Goal: Answer question/provide support: Answer question/provide support

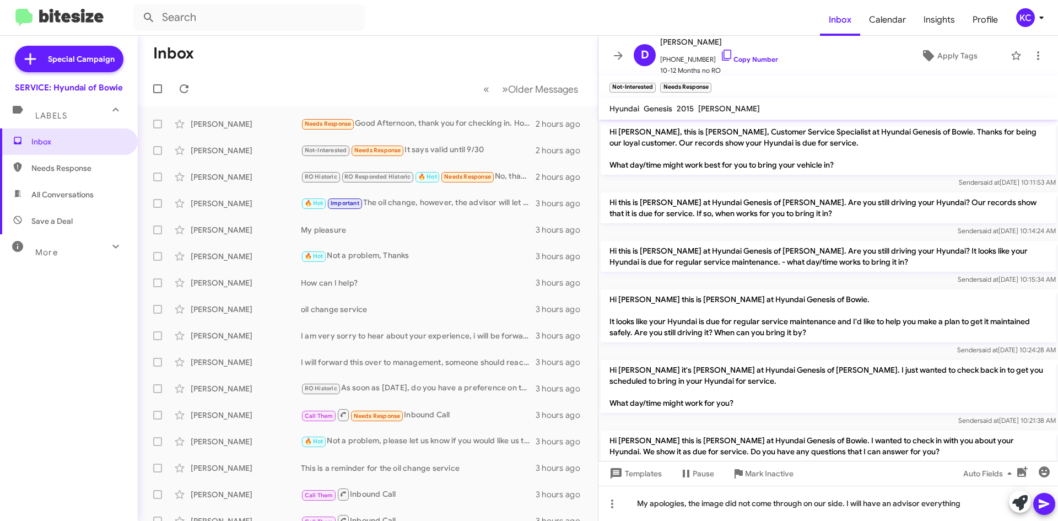
scroll to position [217, 0]
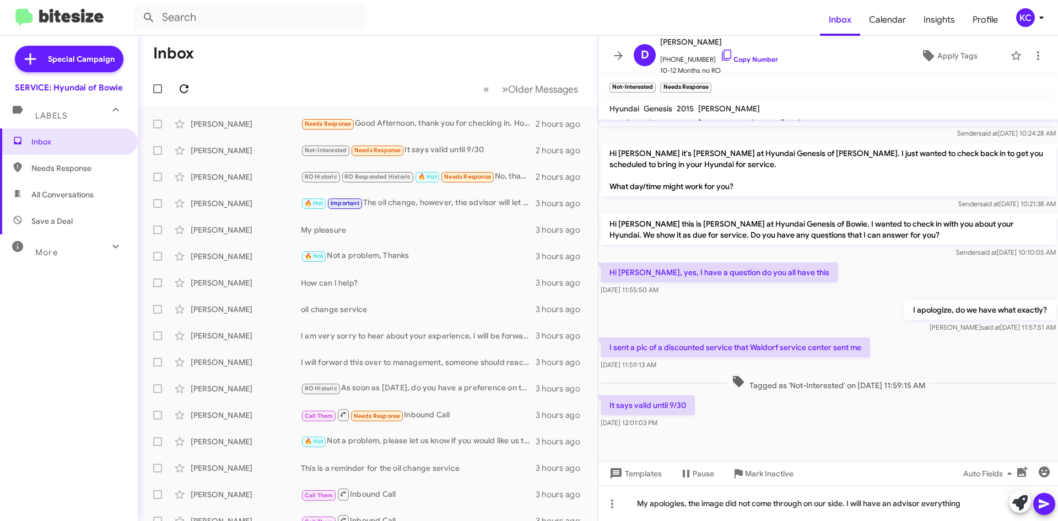
drag, startPoint x: 196, startPoint y: 90, endPoint x: 188, endPoint y: 90, distance: 7.2
click at [195, 91] on mat-toolbar-row "« Previous » Next Older Messages" at bounding box center [368, 88] width 460 height 35
click at [188, 89] on icon at bounding box center [183, 88] width 13 height 13
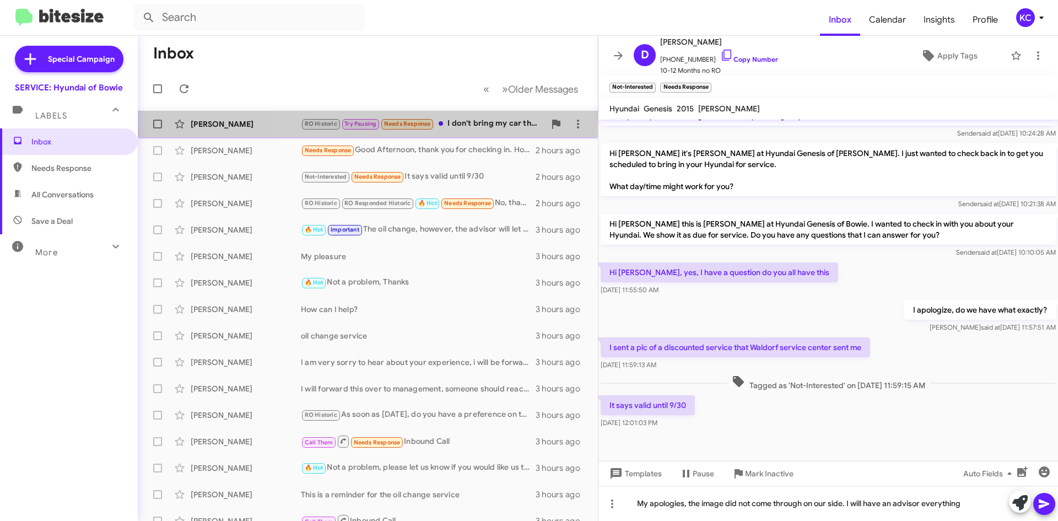
click at [466, 123] on div "RO Historic Try Pausing Needs Response I don't bring my car there anymore. They…" at bounding box center [423, 123] width 244 height 13
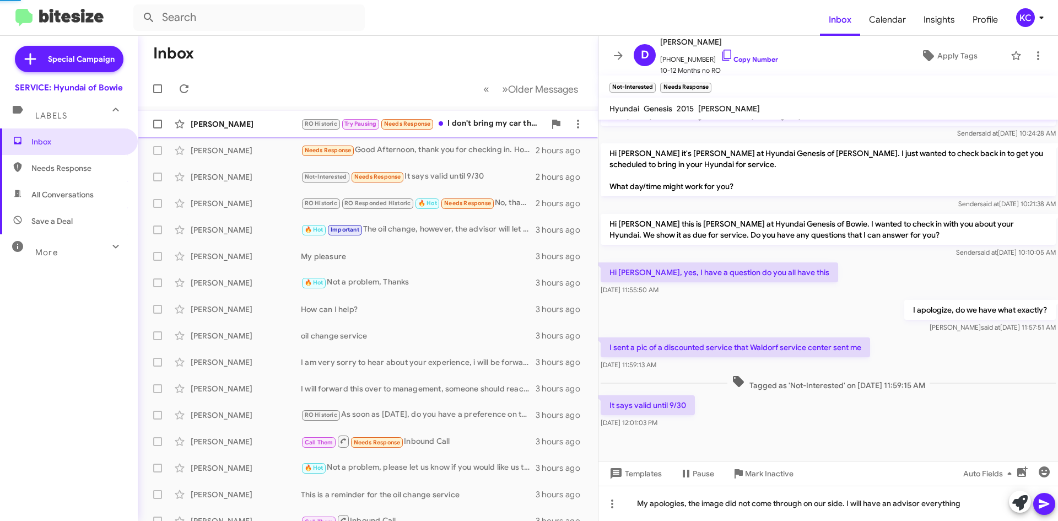
scroll to position [23, 0]
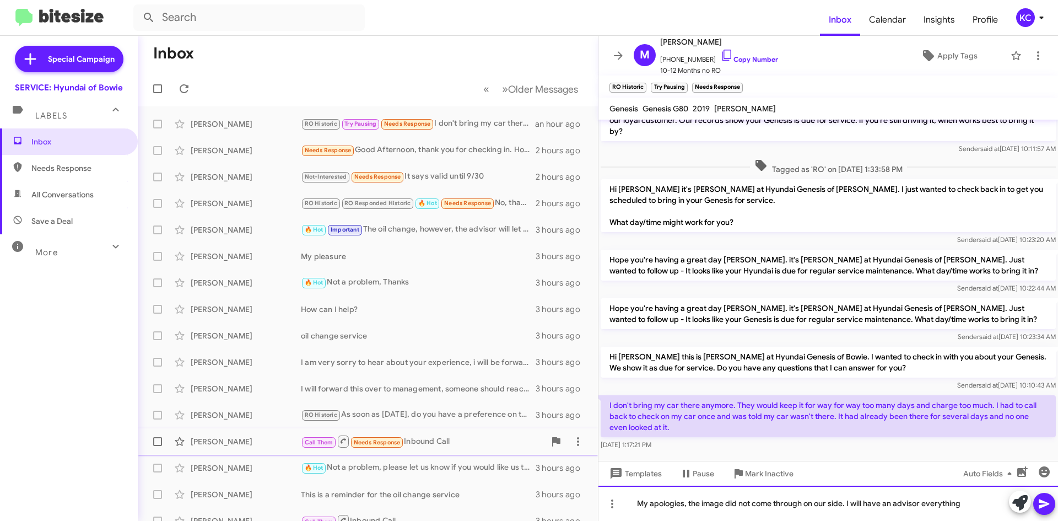
drag, startPoint x: 977, startPoint y: 504, endPoint x: 505, endPoint y: 450, distance: 475.4
click at [505, 450] on div "Inbox « Previous » Next Older Messages Michele Carrasquillo RO Historic Try Pau…" at bounding box center [598, 278] width 920 height 485
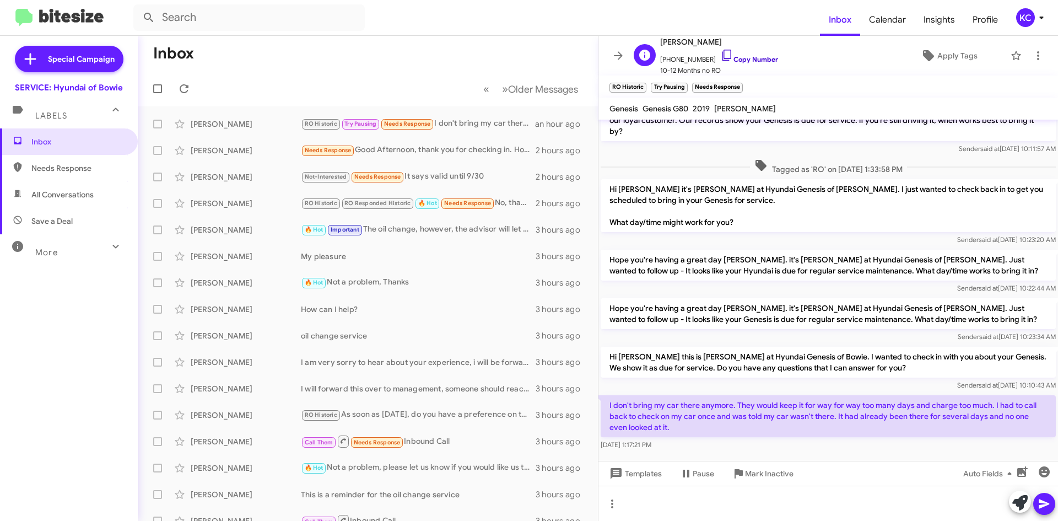
click at [720, 58] on icon at bounding box center [726, 55] width 13 height 13
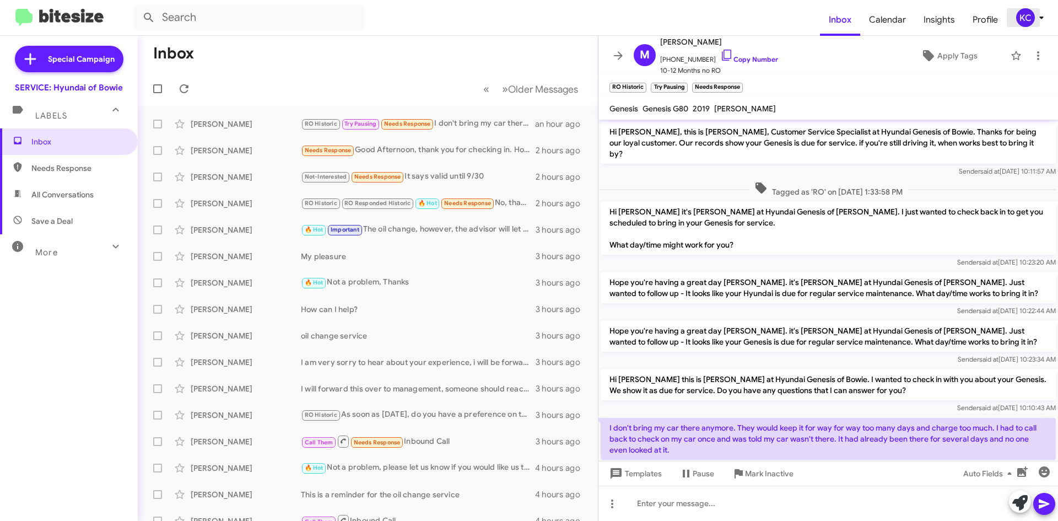
click at [1028, 23] on div "KC" at bounding box center [1025, 17] width 19 height 19
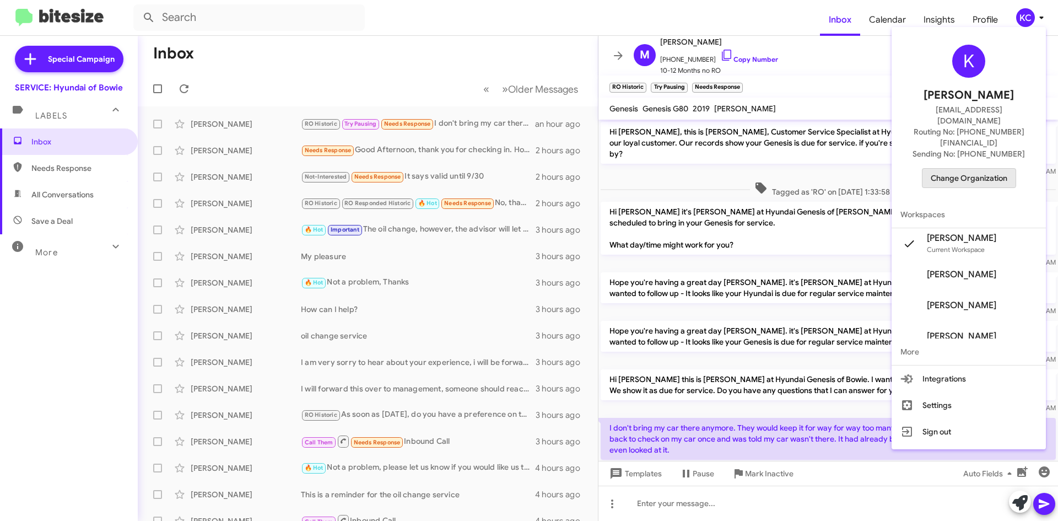
click at [972, 169] on span "Change Organization" at bounding box center [969, 178] width 77 height 19
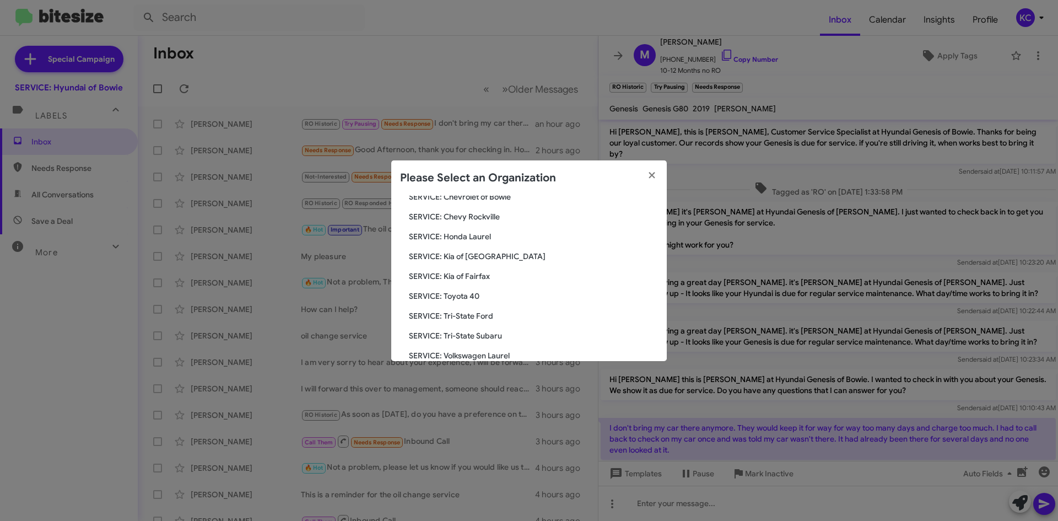
scroll to position [165, 0]
click at [481, 313] on span "SERVICE: Tri-State Subaru" at bounding box center [533, 316] width 249 height 11
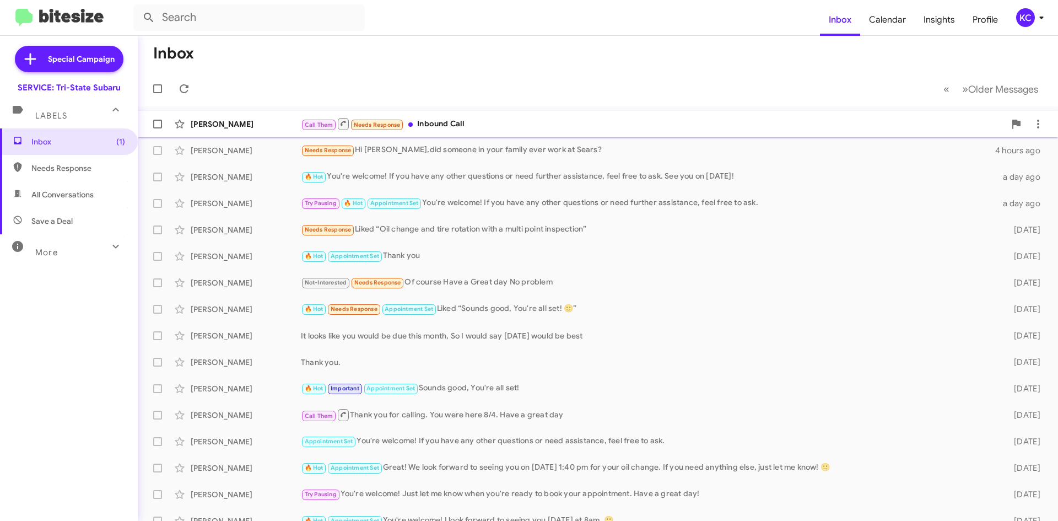
click at [426, 126] on div "Call Them Needs Response Inbound Call" at bounding box center [653, 124] width 704 height 14
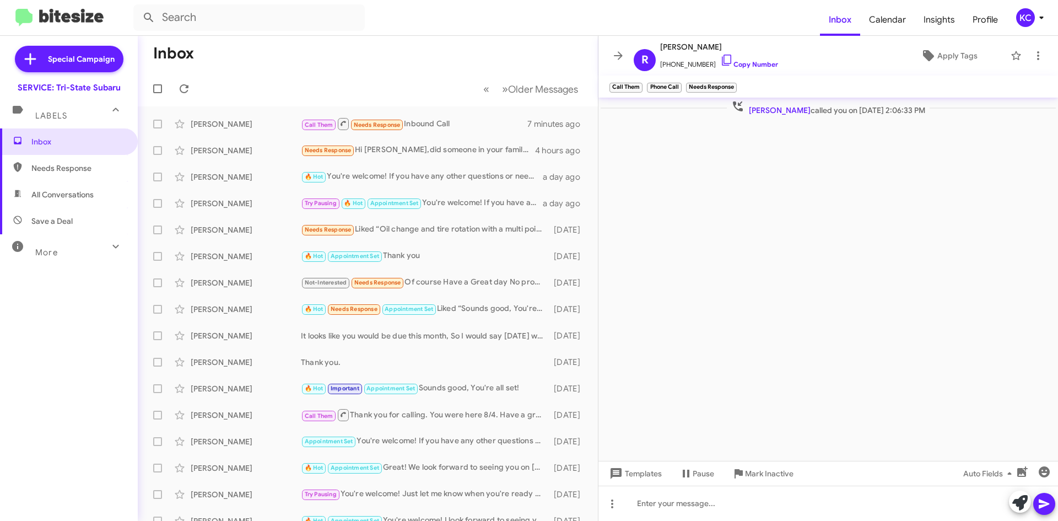
click at [1025, 18] on div "KC" at bounding box center [1025, 17] width 19 height 19
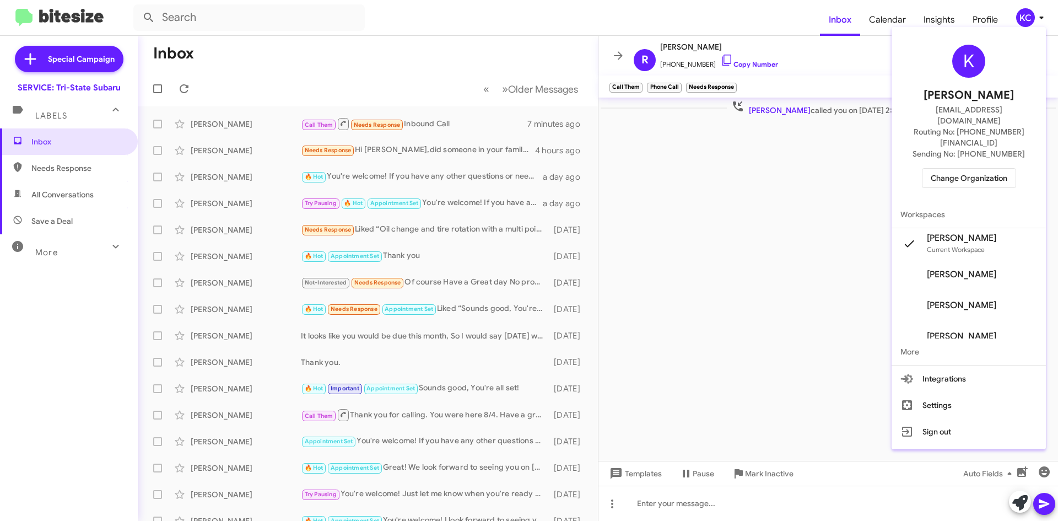
click at [951, 169] on span "Change Organization" at bounding box center [969, 178] width 77 height 19
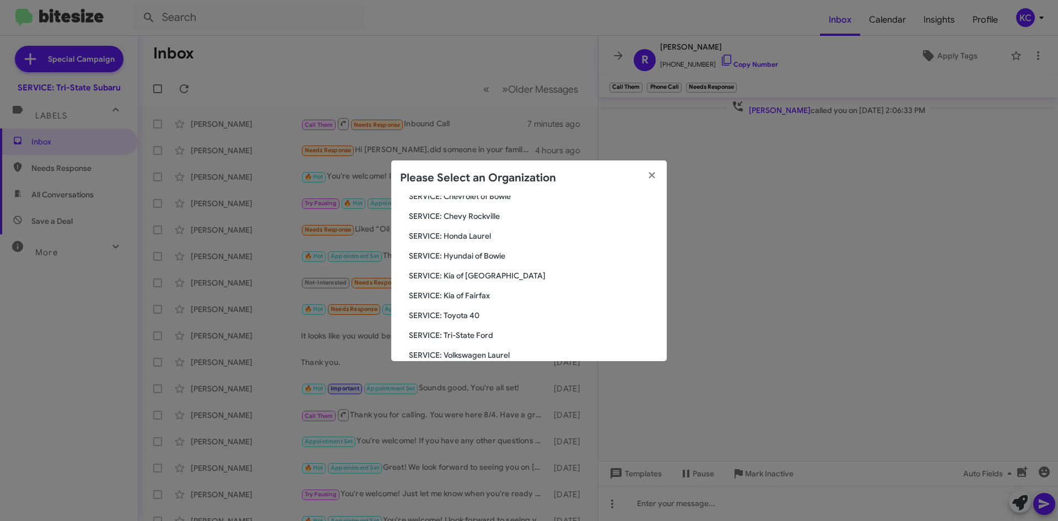
scroll to position [165, 0]
click at [492, 232] on span "SERVICE: Hyundai of Bowie" at bounding box center [533, 236] width 249 height 11
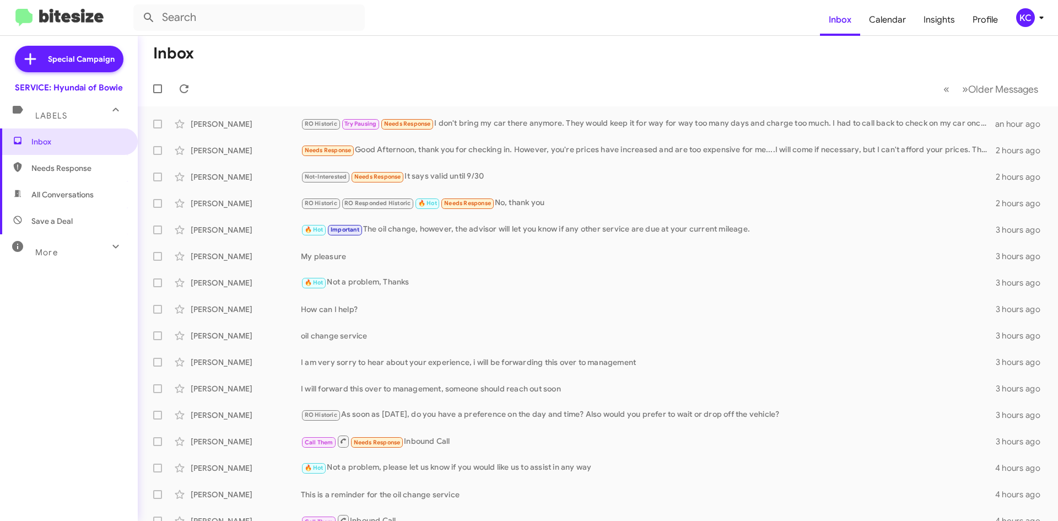
click at [1021, 17] on div "KC" at bounding box center [1025, 17] width 19 height 19
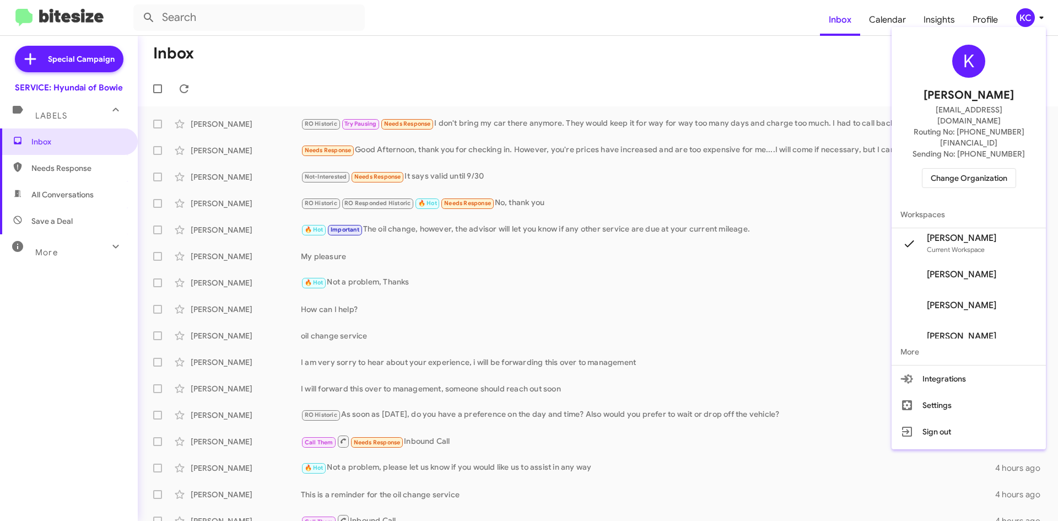
click at [999, 169] on span "Change Organization" at bounding box center [969, 178] width 77 height 19
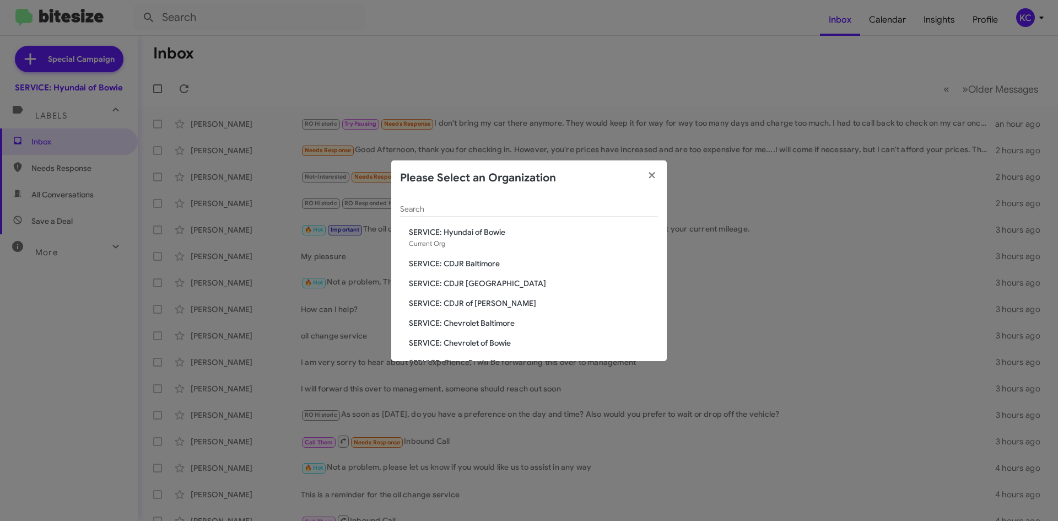
click at [486, 305] on span "SERVICE: CDJR of Bowie" at bounding box center [533, 303] width 249 height 11
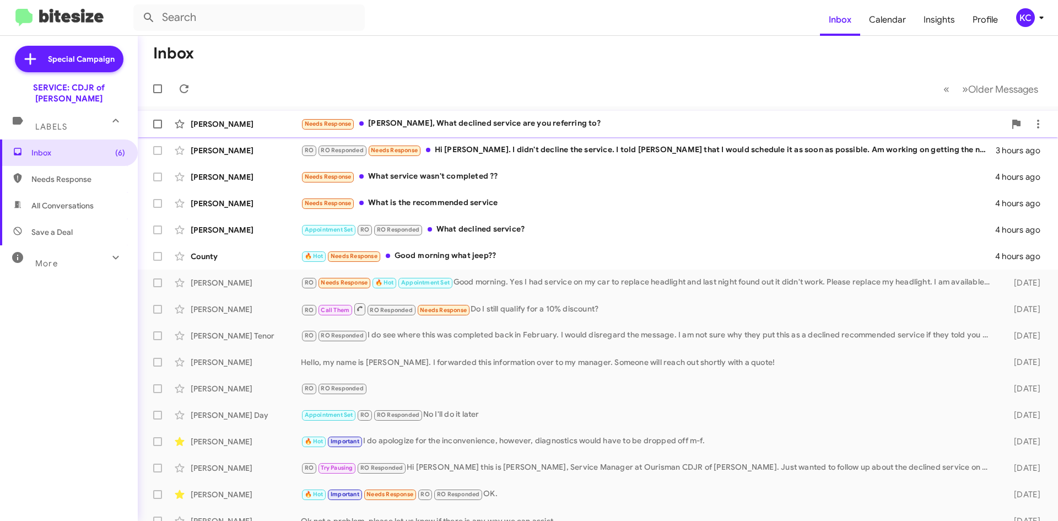
click at [508, 130] on div "Needs Response [PERSON_NAME], What declined service are you referring to?" at bounding box center [653, 123] width 704 height 13
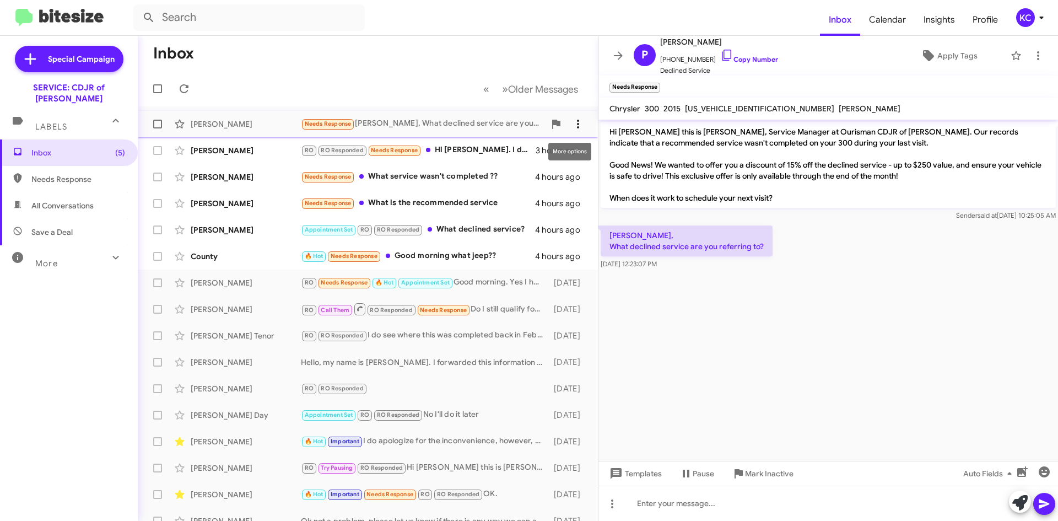
click at [574, 125] on icon at bounding box center [578, 123] width 13 height 13
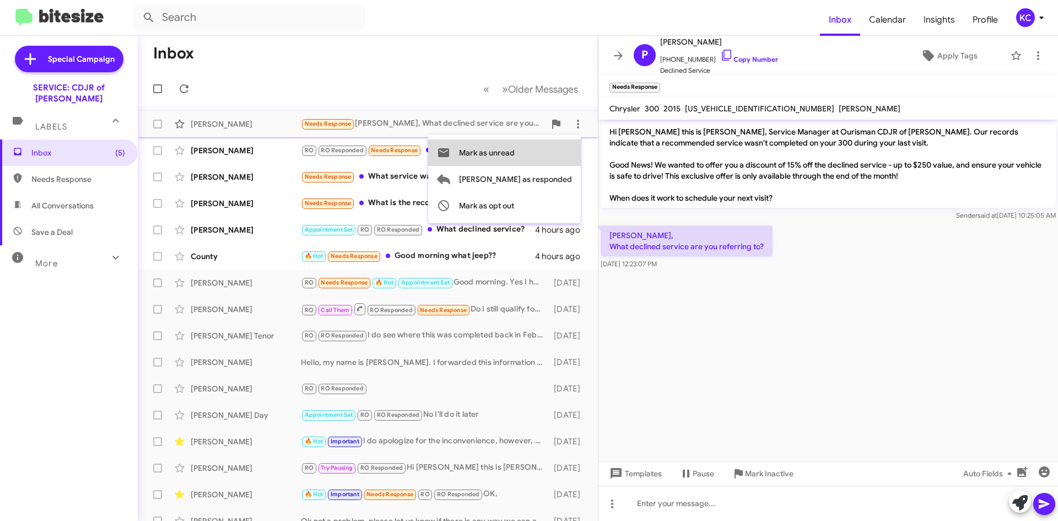
click at [562, 155] on button "Mark as unread" at bounding box center [504, 152] width 153 height 26
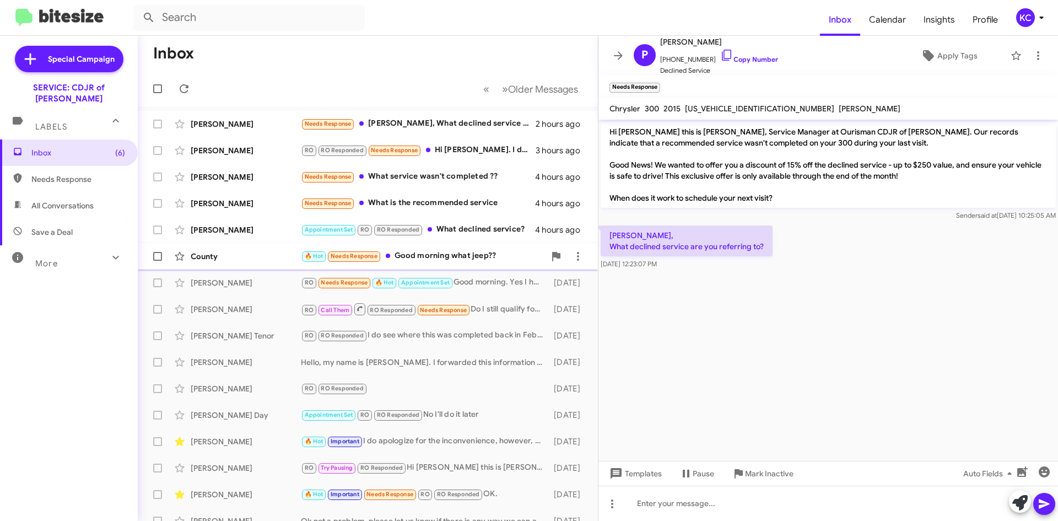
click at [466, 258] on div "🔥 Hot Needs Response Good morning what jeep??" at bounding box center [423, 256] width 244 height 13
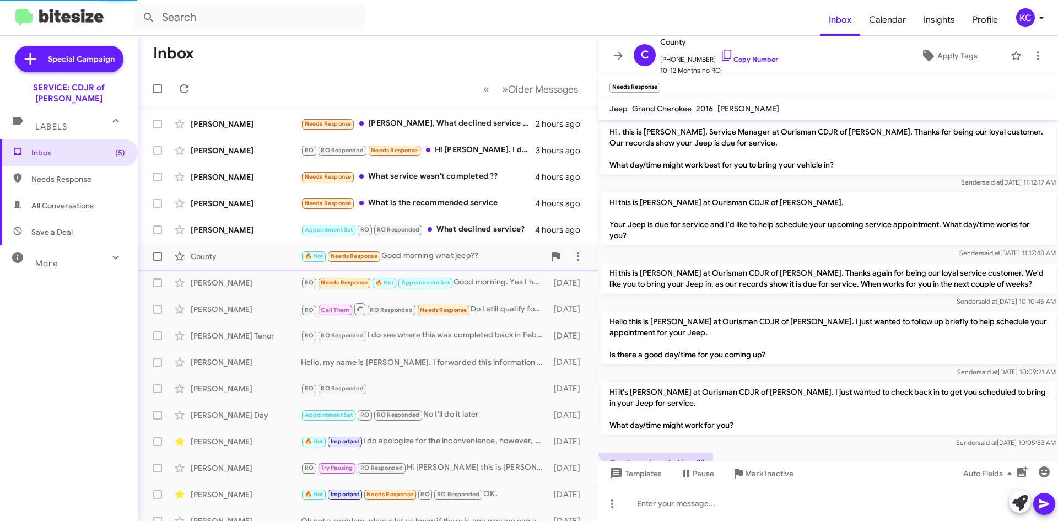
scroll to position [44, 0]
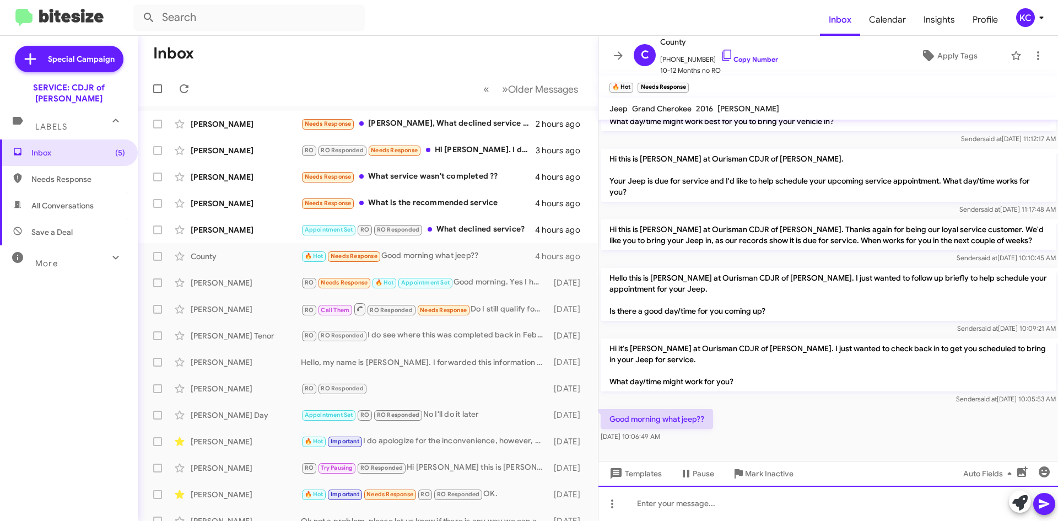
click at [752, 513] on div at bounding box center [829, 503] width 460 height 35
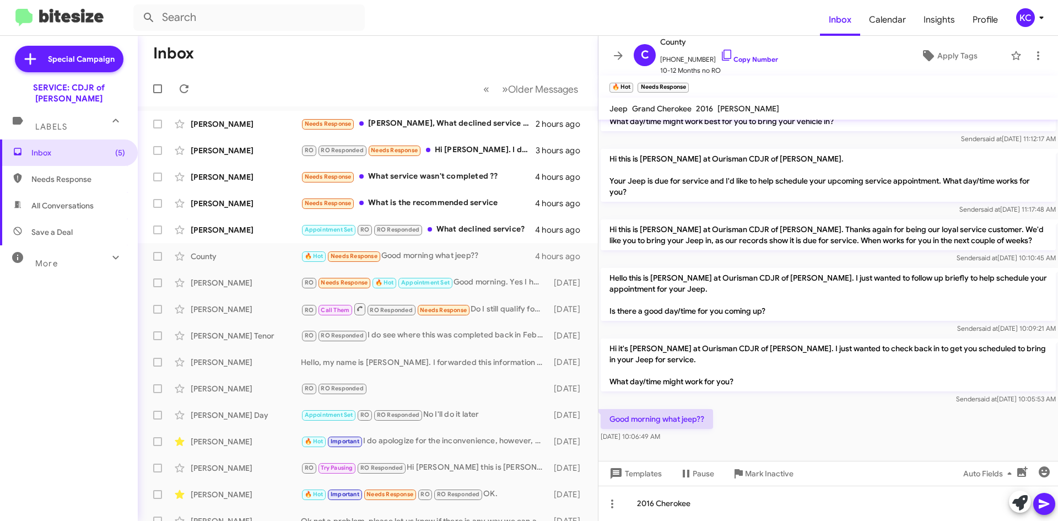
click at [1045, 503] on icon at bounding box center [1044, 503] width 10 height 9
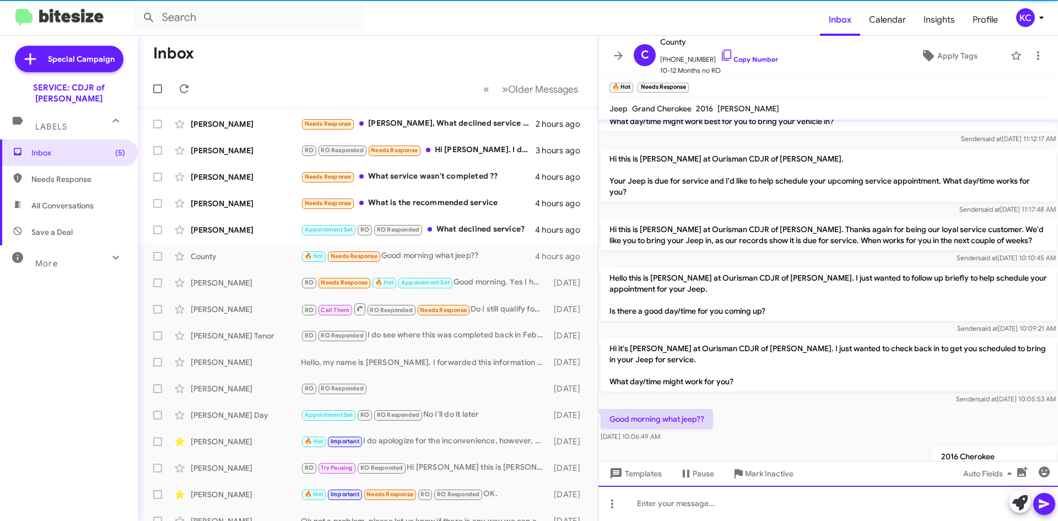
scroll to position [84, 0]
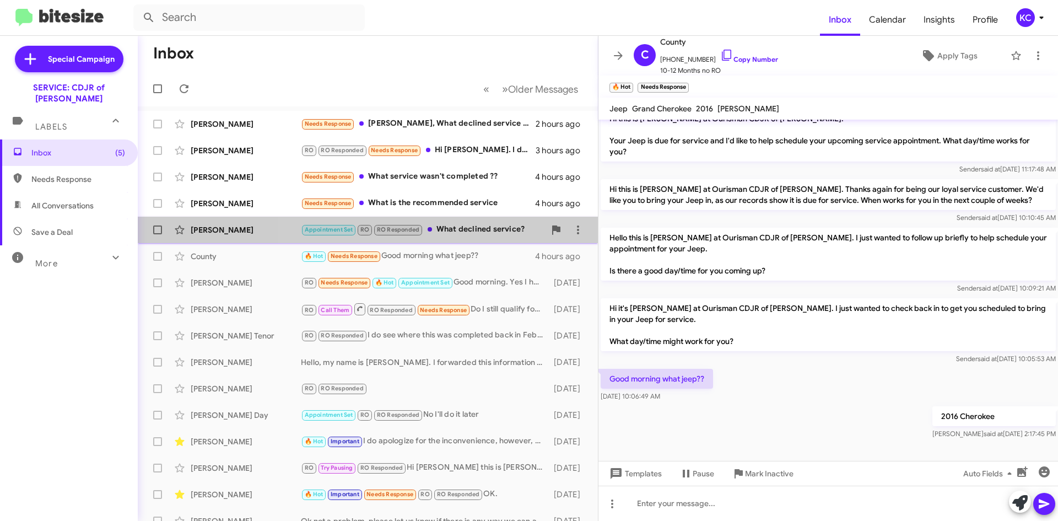
click at [503, 236] on div "Appointment Set RO RO Responded What declined service?" at bounding box center [423, 229] width 244 height 13
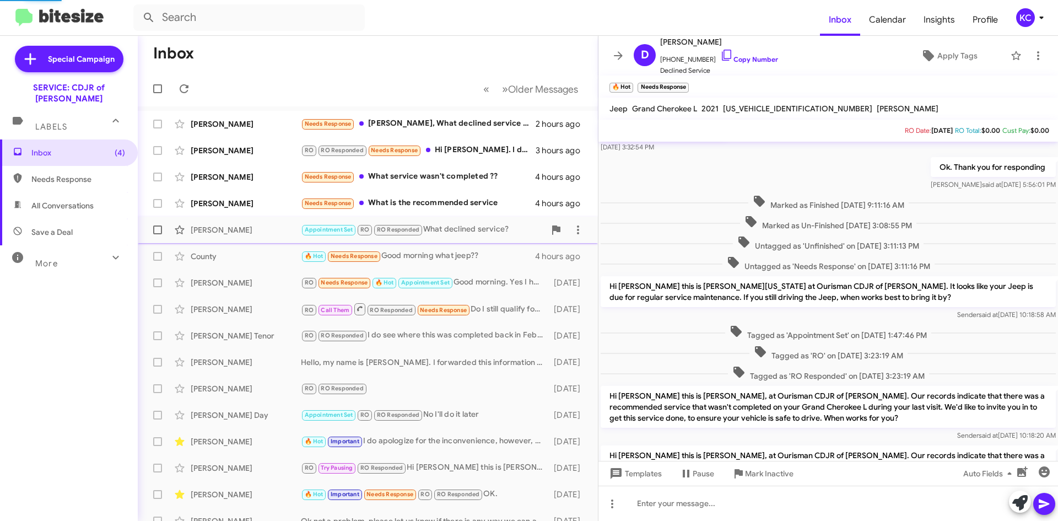
scroll to position [275, 0]
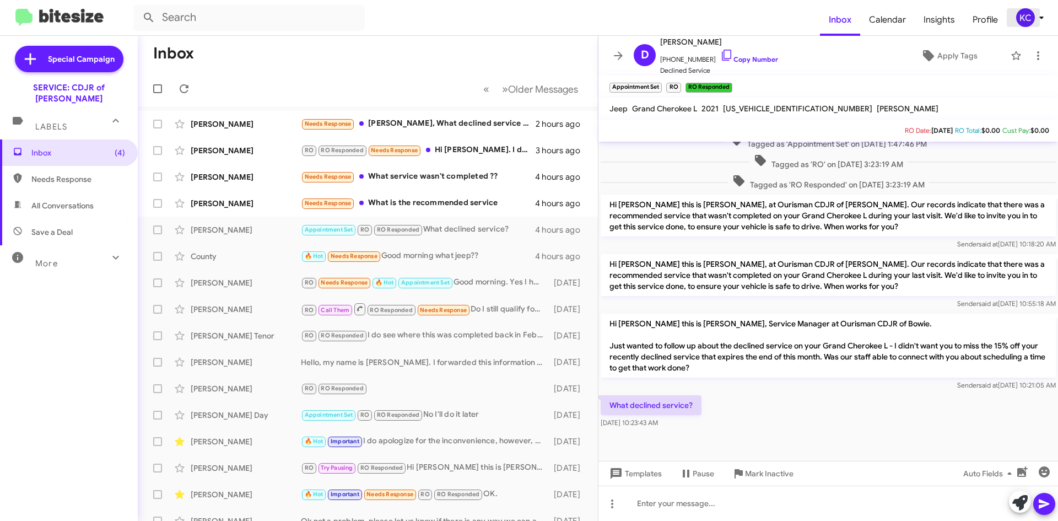
click at [1019, 18] on div "KC" at bounding box center [1025, 17] width 19 height 19
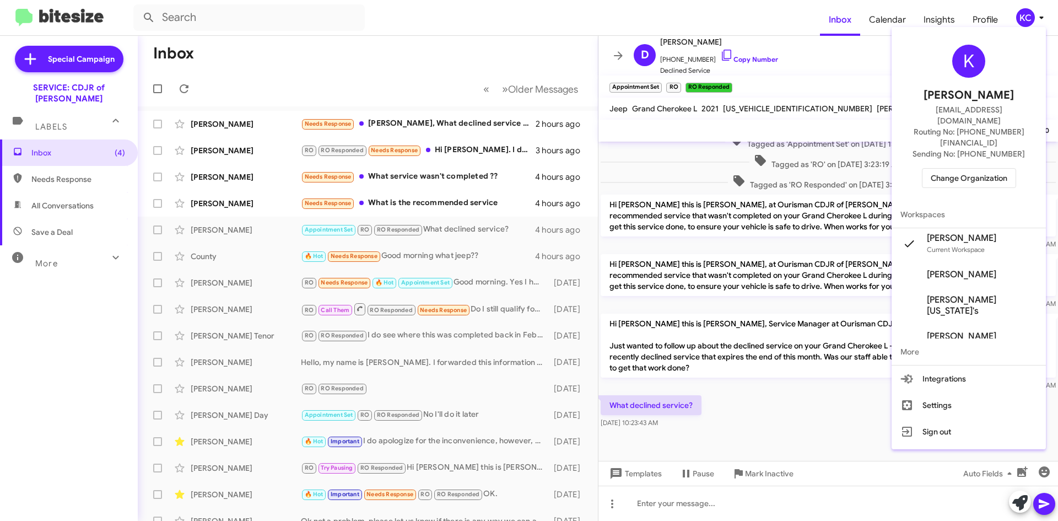
click at [997, 169] on span "Change Organization" at bounding box center [969, 178] width 77 height 19
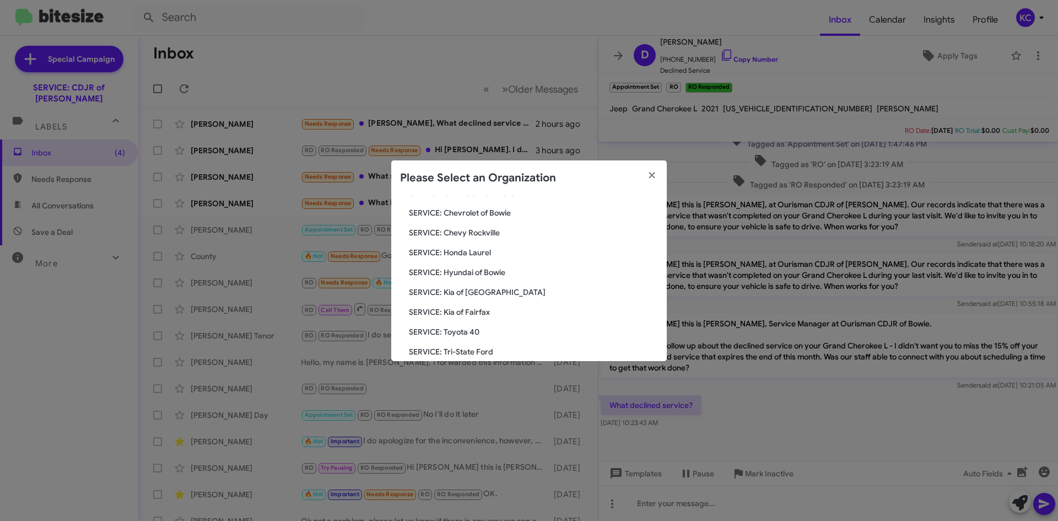
scroll to position [55, 0]
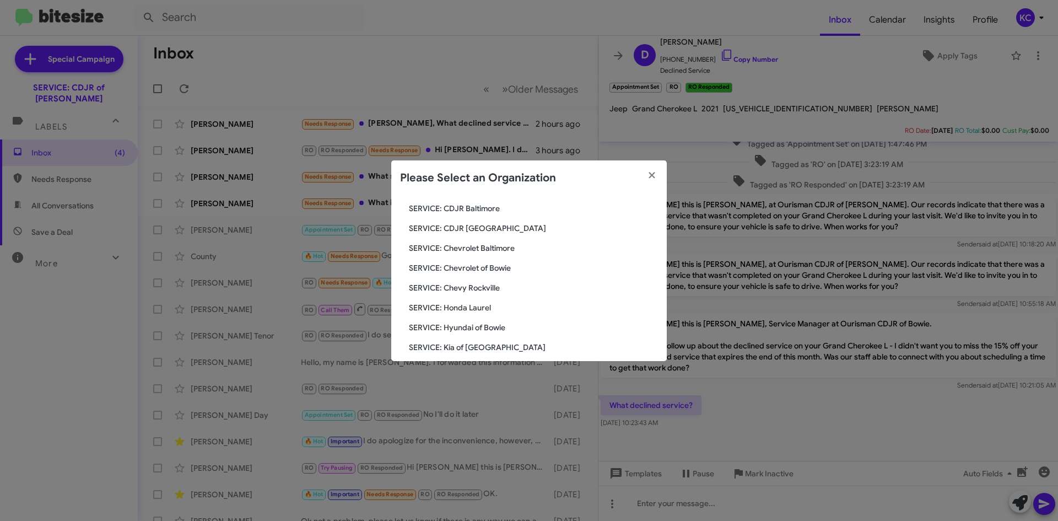
click at [507, 268] on span "SERVICE: Chevrolet of Bowie" at bounding box center [533, 267] width 249 height 11
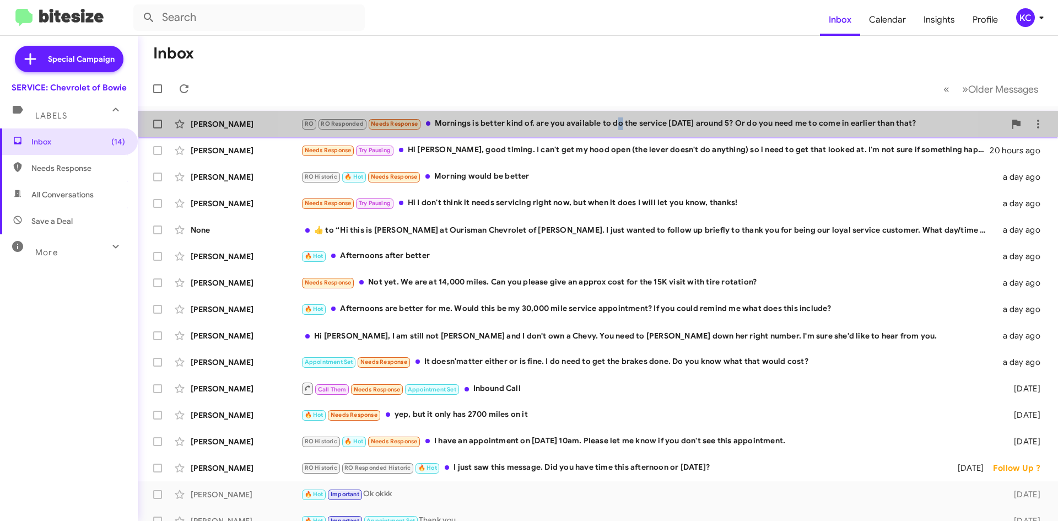
click at [616, 125] on div "RO RO Responded Needs Response Mornings is better kind of. are you available to…" at bounding box center [653, 123] width 704 height 13
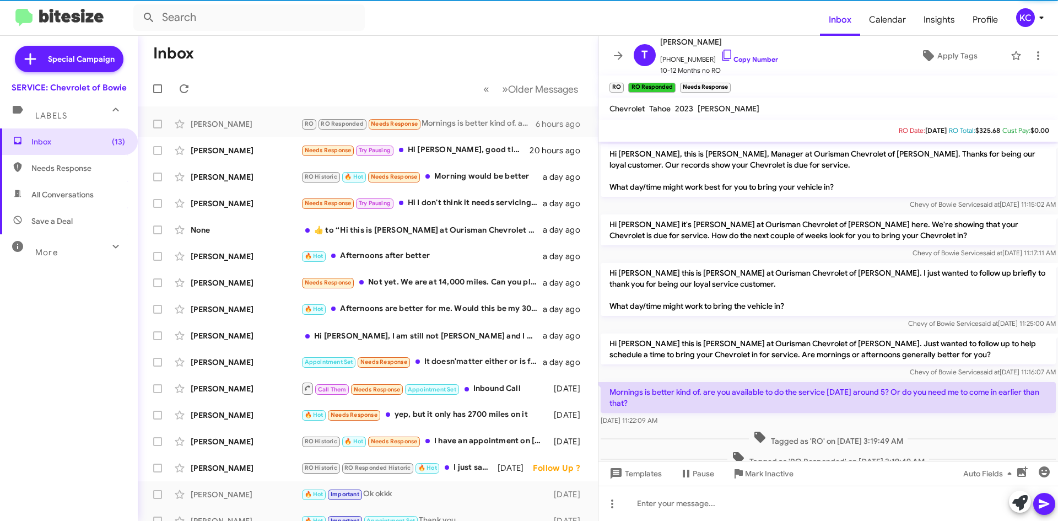
scroll to position [57, 0]
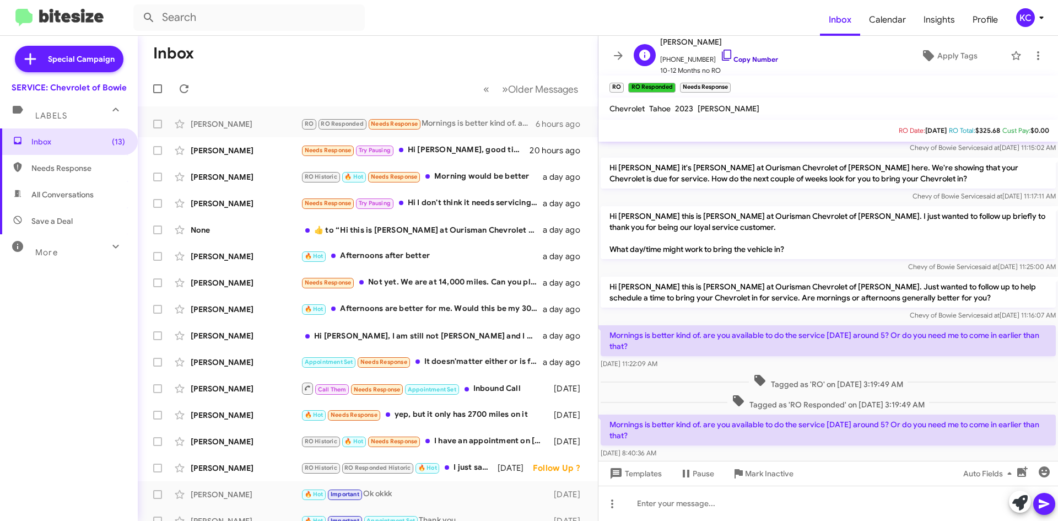
click at [720, 57] on icon at bounding box center [726, 55] width 13 height 13
click at [720, 54] on icon at bounding box center [726, 55] width 13 height 13
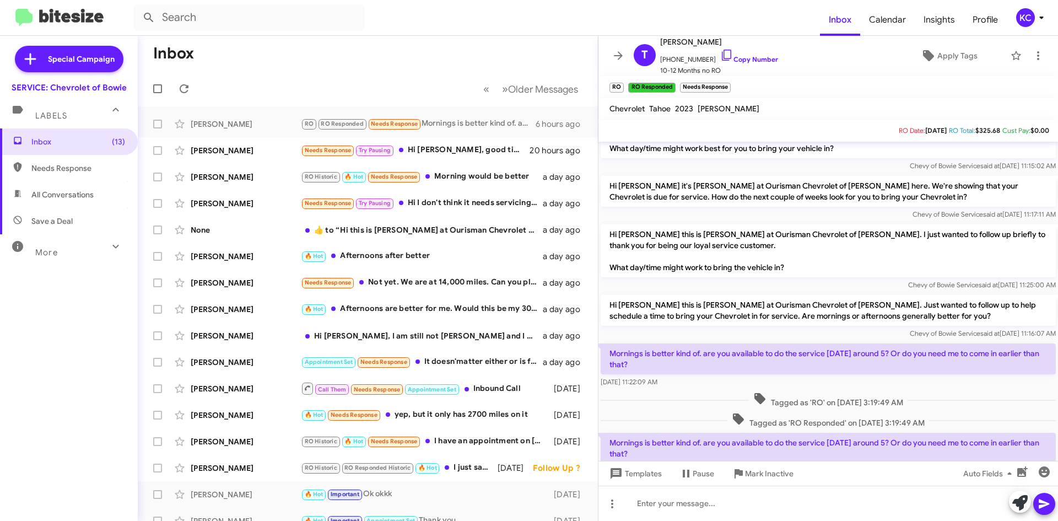
scroll to position [79, 0]
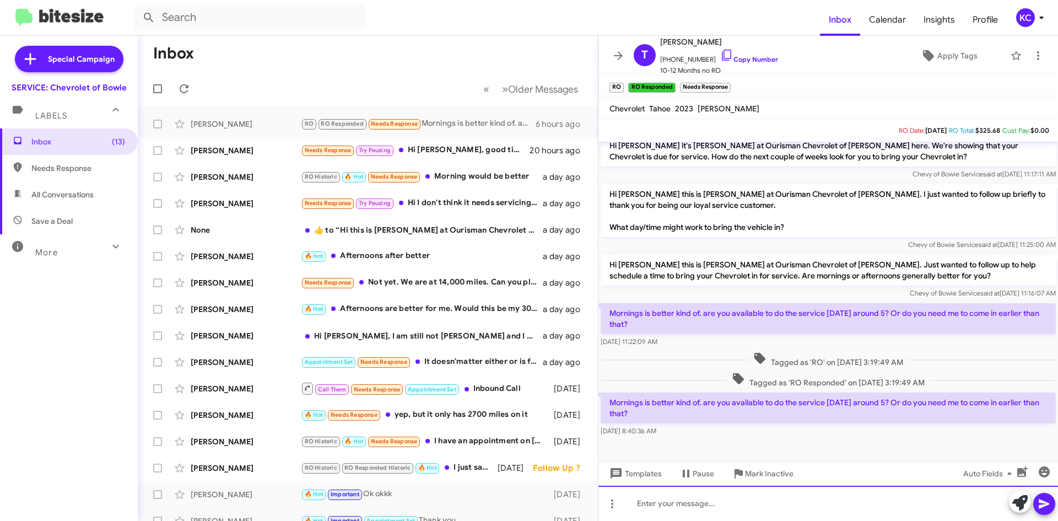
click at [669, 504] on div at bounding box center [829, 503] width 460 height 35
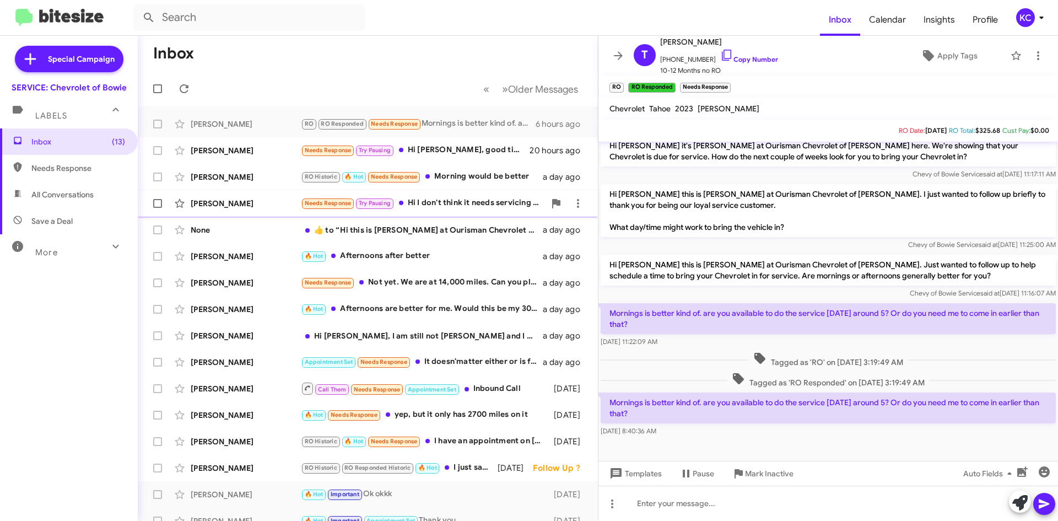
click at [488, 199] on div "Needs Response Try Pausing Hi I don't think it needs servicing right now, but w…" at bounding box center [423, 203] width 244 height 13
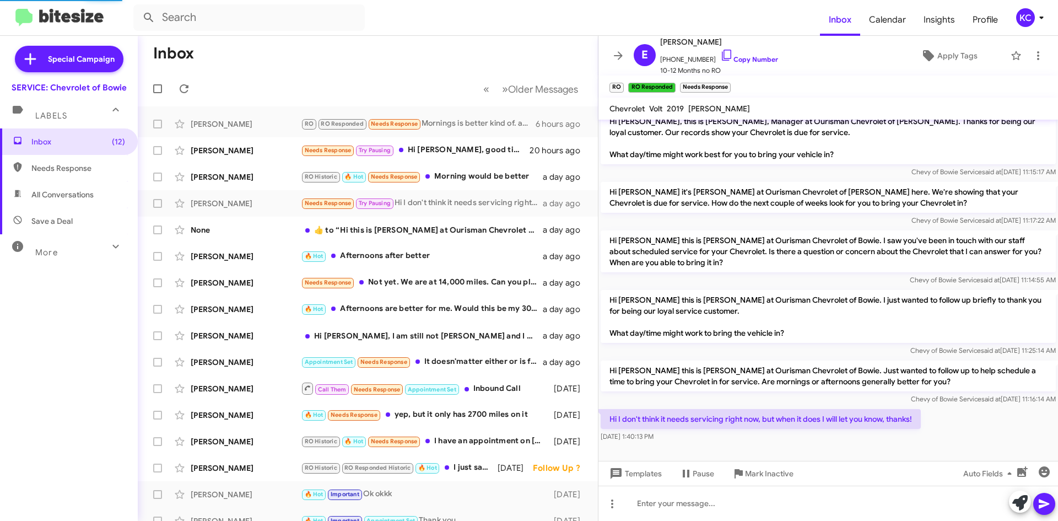
scroll to position [10, 0]
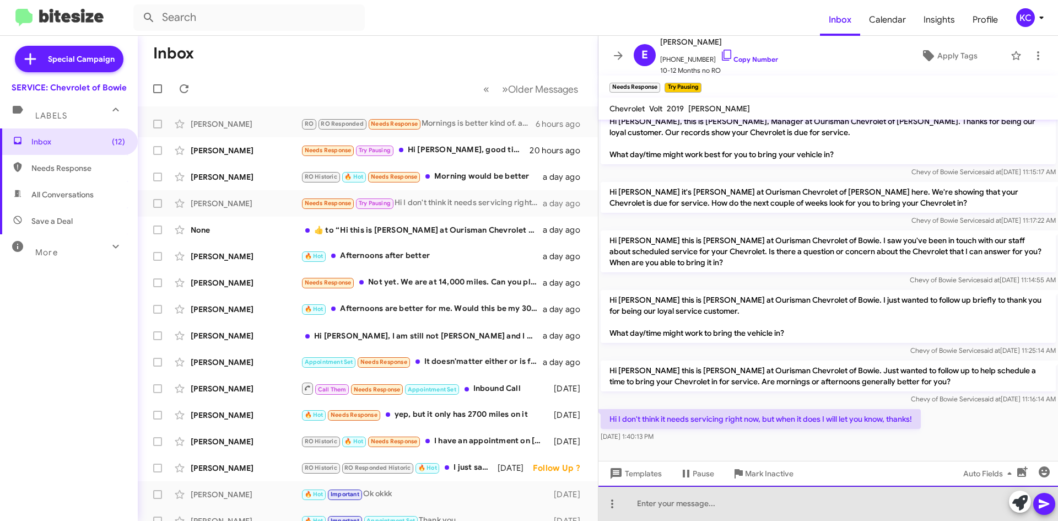
click at [748, 508] on div at bounding box center [829, 503] width 460 height 35
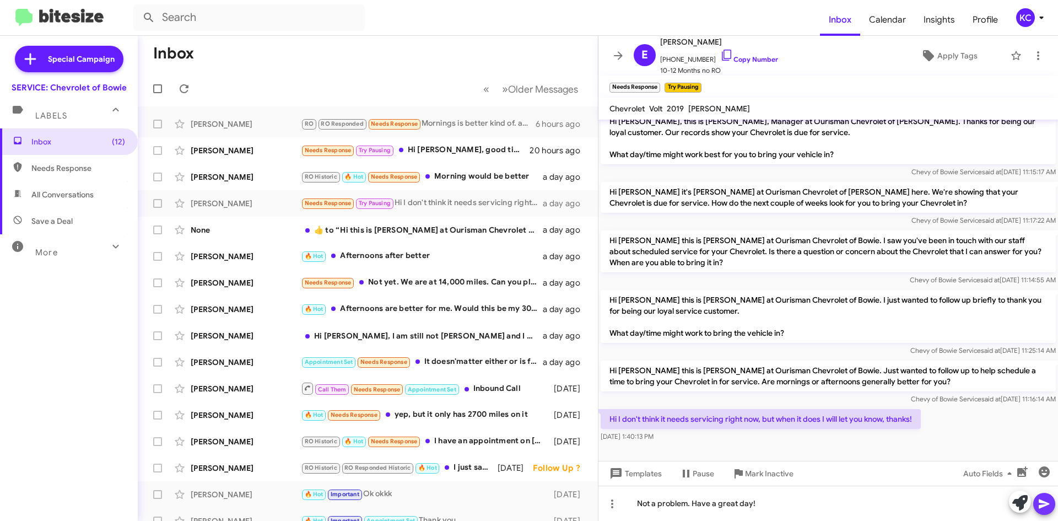
click at [1044, 500] on icon at bounding box center [1044, 503] width 13 height 13
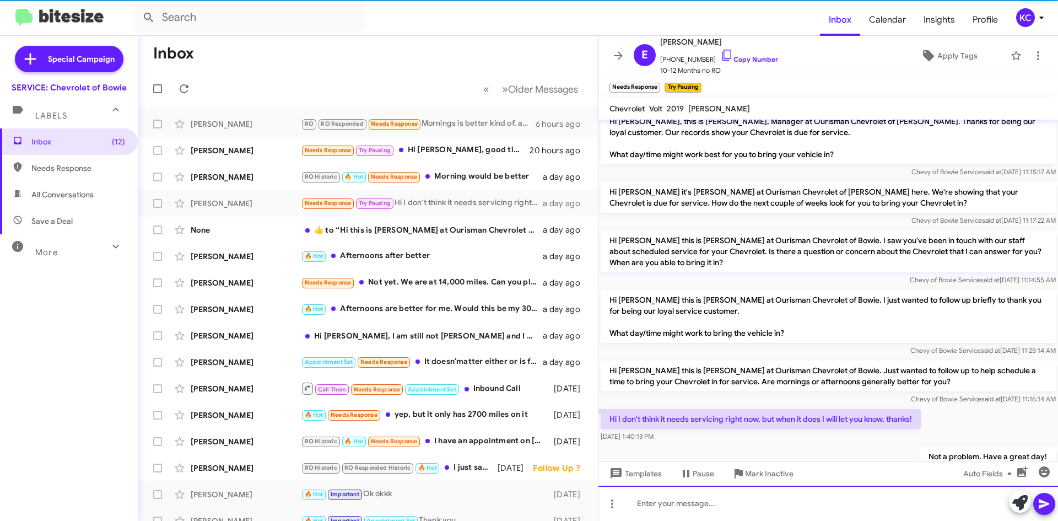
scroll to position [51, 0]
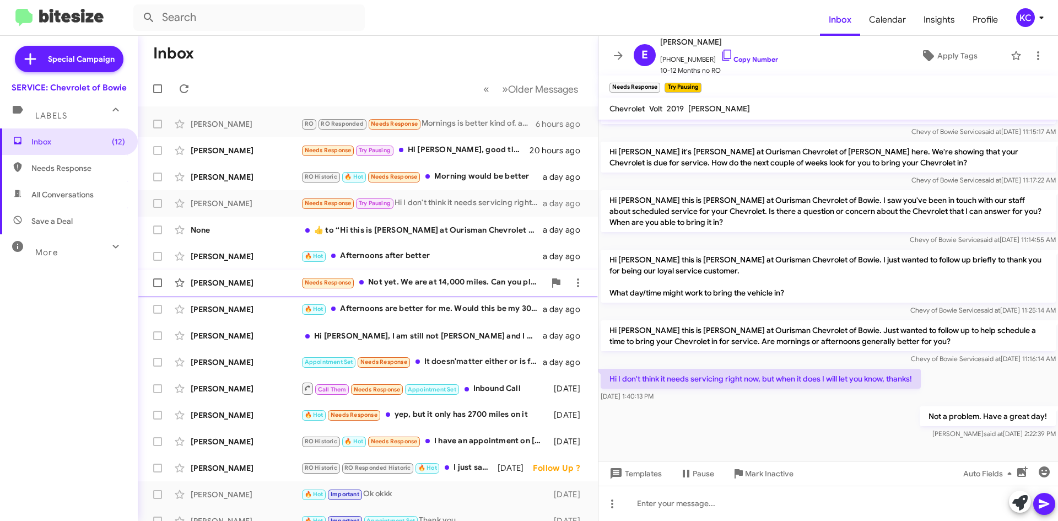
click at [449, 286] on div "Needs Response Not yet. We are at 14,000 miles. Can you please give an approx c…" at bounding box center [423, 282] width 244 height 13
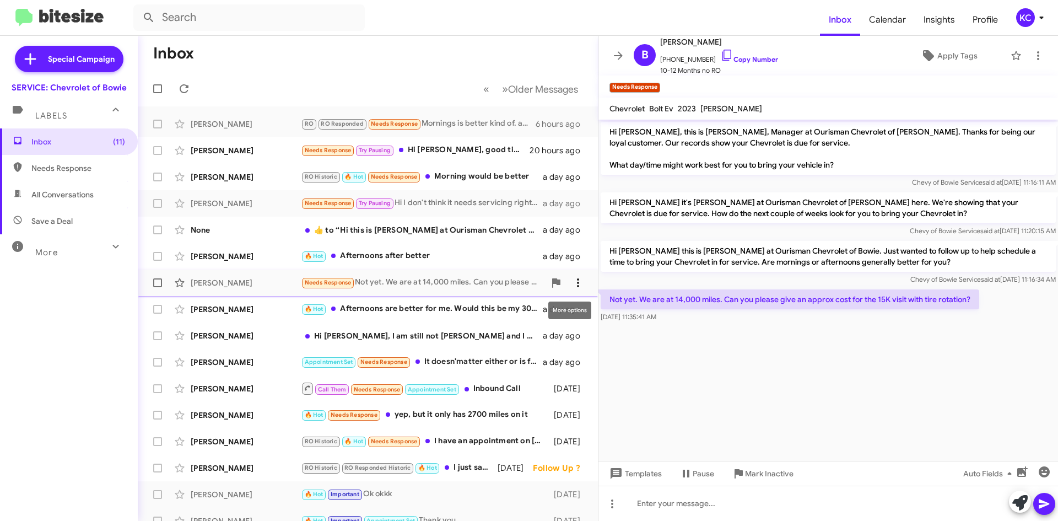
click at [572, 281] on icon at bounding box center [578, 282] width 13 height 13
click at [562, 316] on button "Mark as unread" at bounding box center [504, 311] width 153 height 26
click at [516, 386] on div "Call Them Needs Response Appointment Set Inbound Call" at bounding box center [423, 388] width 244 height 14
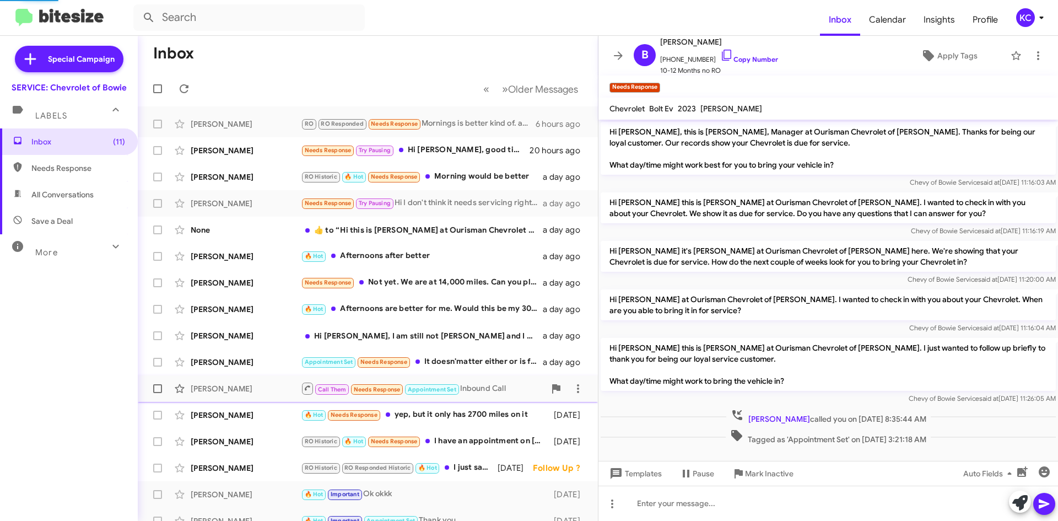
scroll to position [6, 0]
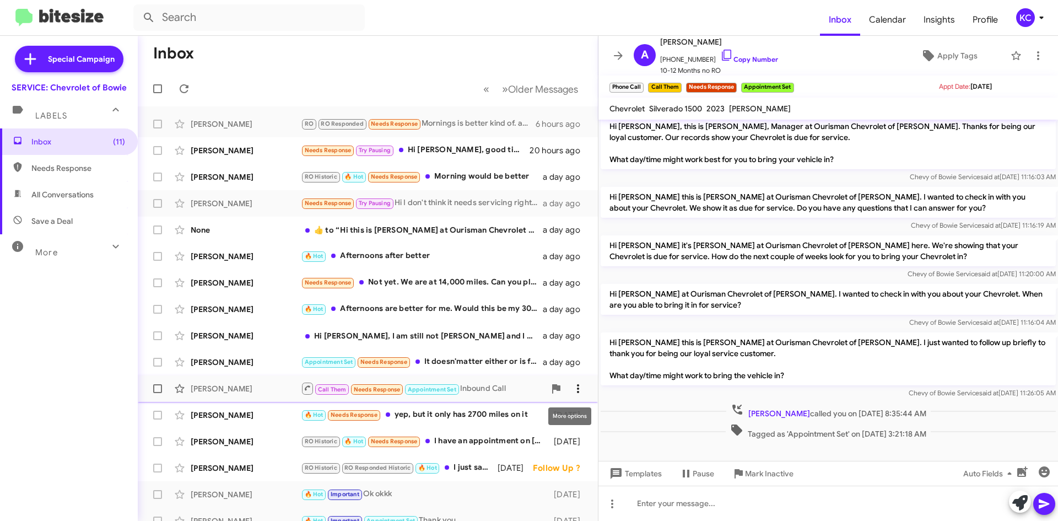
click at [572, 386] on icon at bounding box center [578, 388] width 13 height 13
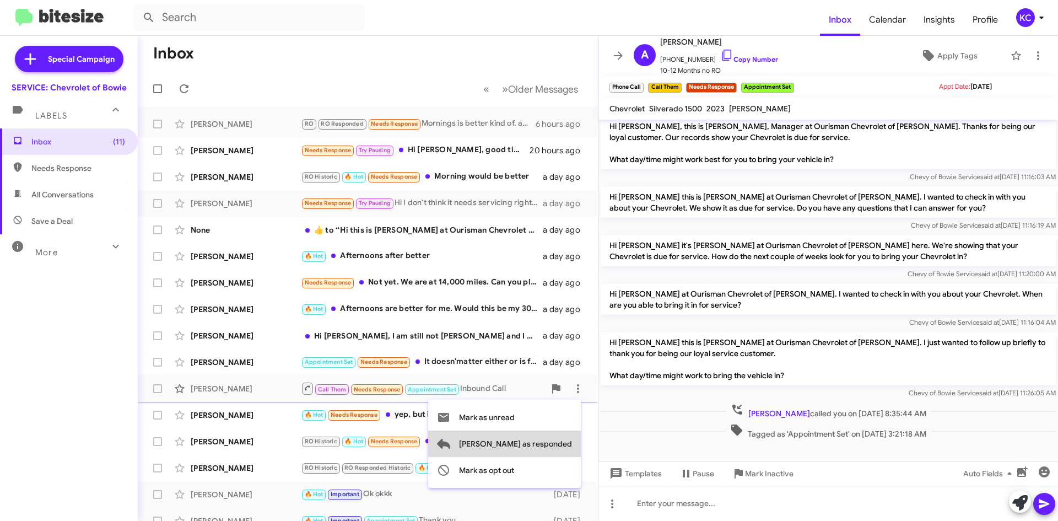
click at [564, 444] on span "[PERSON_NAME] as responded" at bounding box center [515, 443] width 113 height 26
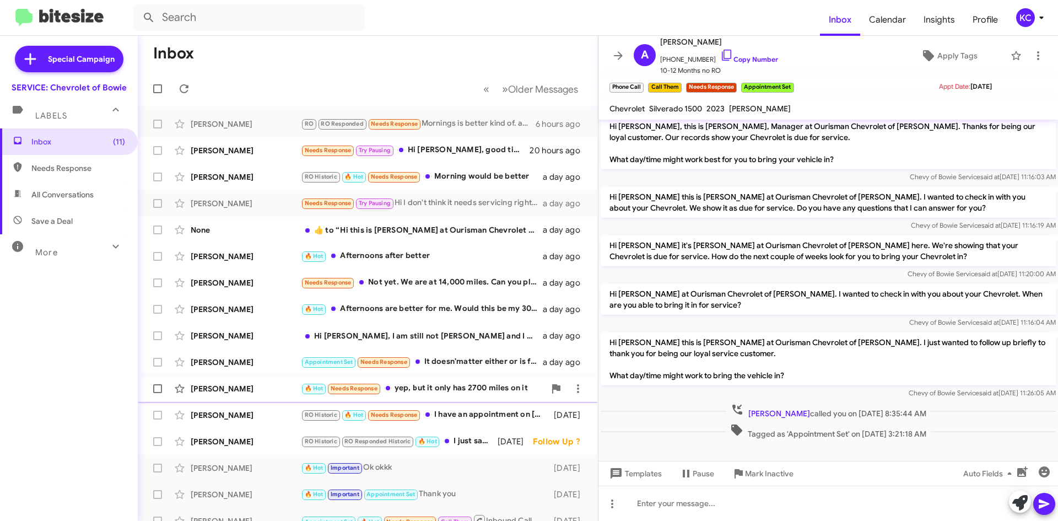
click at [475, 391] on div "🔥 Hot Needs Response yep, but it only has 2700 miles on it" at bounding box center [423, 388] width 244 height 13
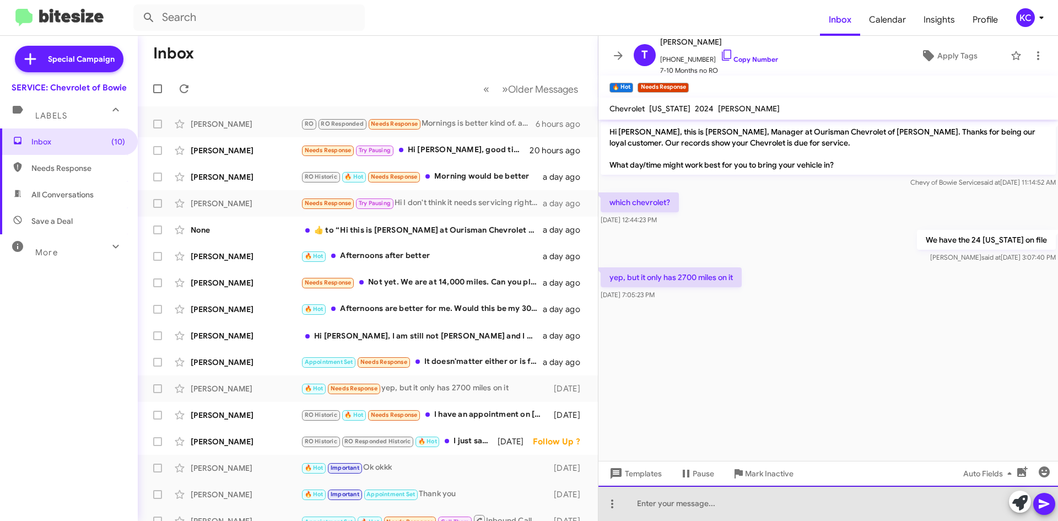
click at [822, 503] on div at bounding box center [829, 503] width 460 height 35
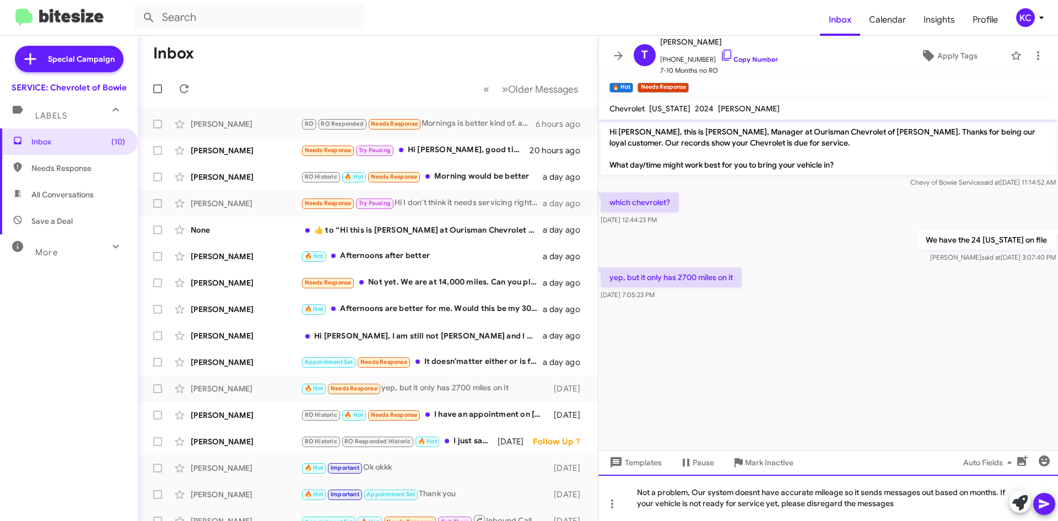
click at [750, 490] on div "Not a problem, Our system doesnt have accurate mileage so it sends messages out…" at bounding box center [829, 498] width 460 height 46
click at [753, 495] on div "Not a problem, Our system doesnt have accurate mileage so it sends messages out…" at bounding box center [829, 498] width 460 height 46
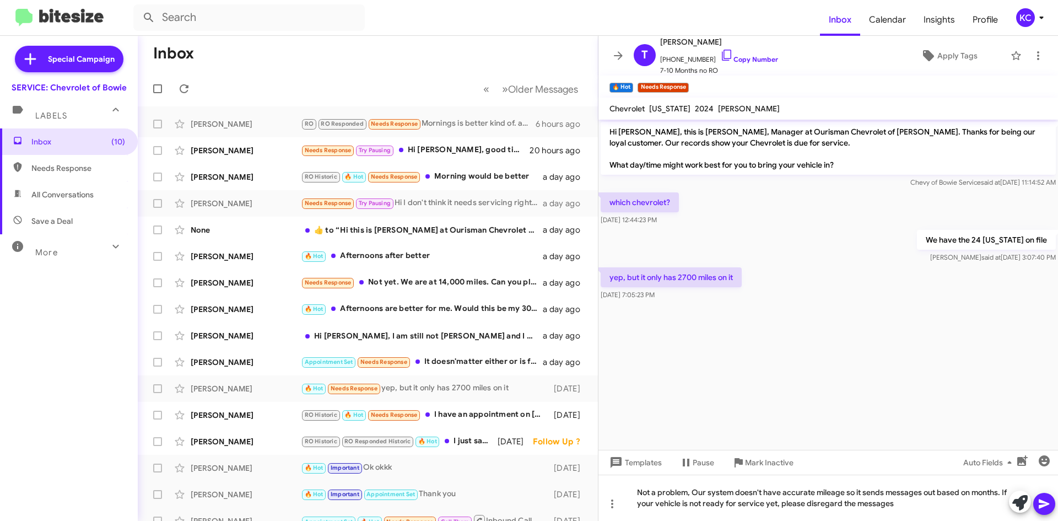
click at [1040, 498] on icon at bounding box center [1044, 503] width 13 height 13
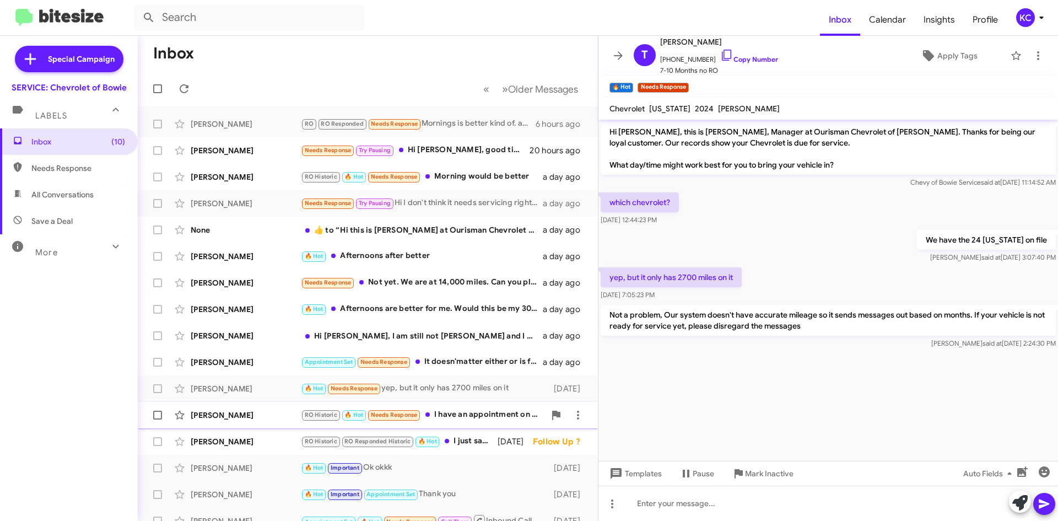
click at [494, 414] on div "RO Historic 🔥 Hot Needs Response I have an appointment on [DATE] 10am. Please l…" at bounding box center [423, 414] width 244 height 13
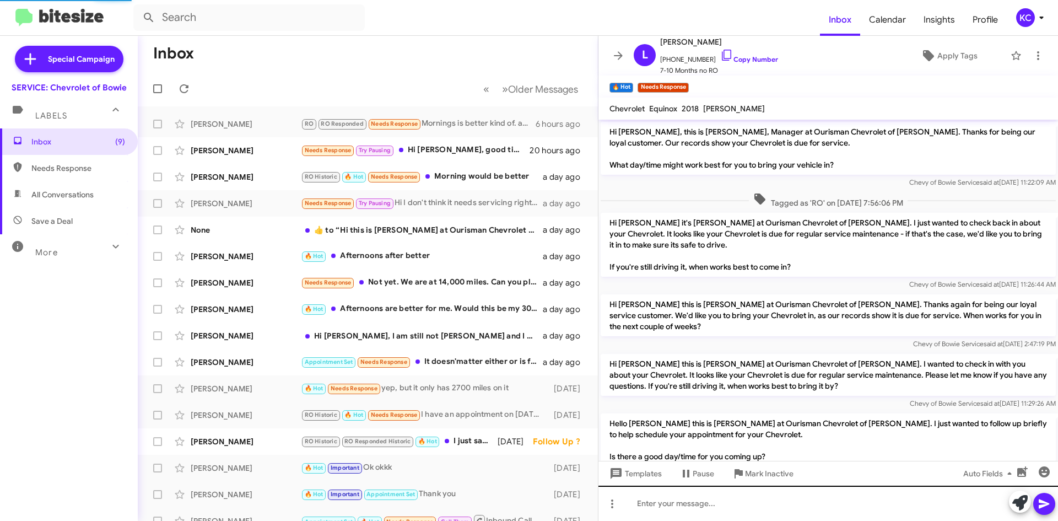
scroll to position [67, 0]
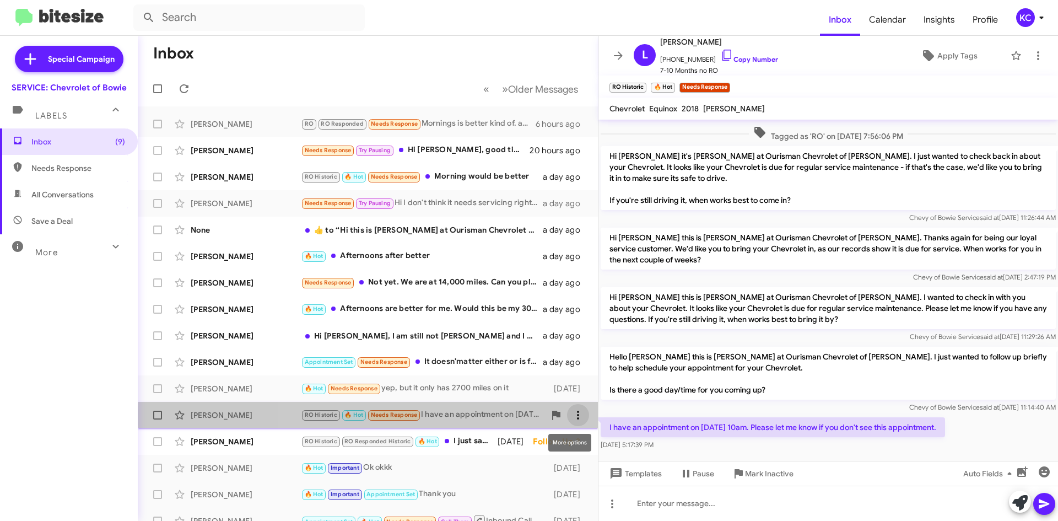
click at [577, 416] on icon at bounding box center [578, 415] width 2 height 9
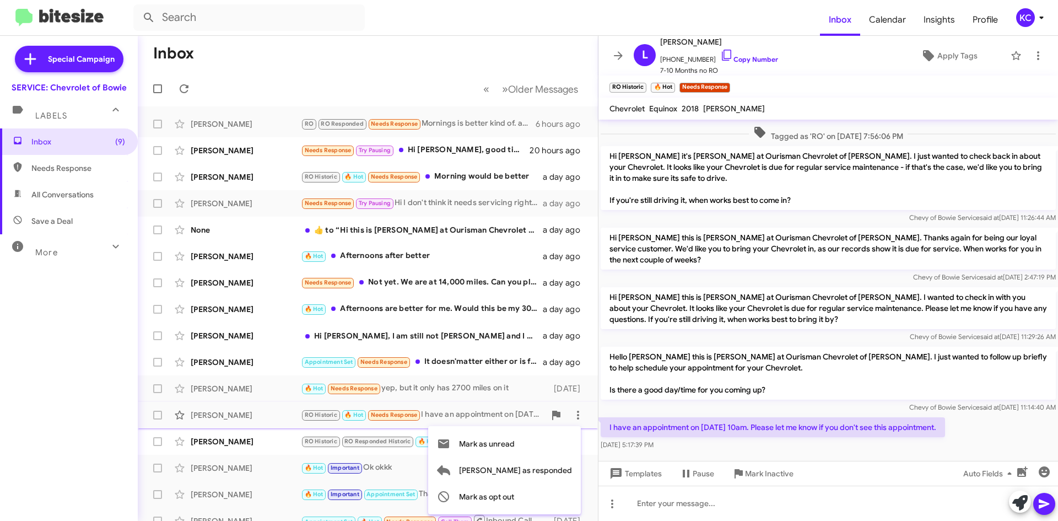
click at [712, 51] on div at bounding box center [529, 260] width 1058 height 521
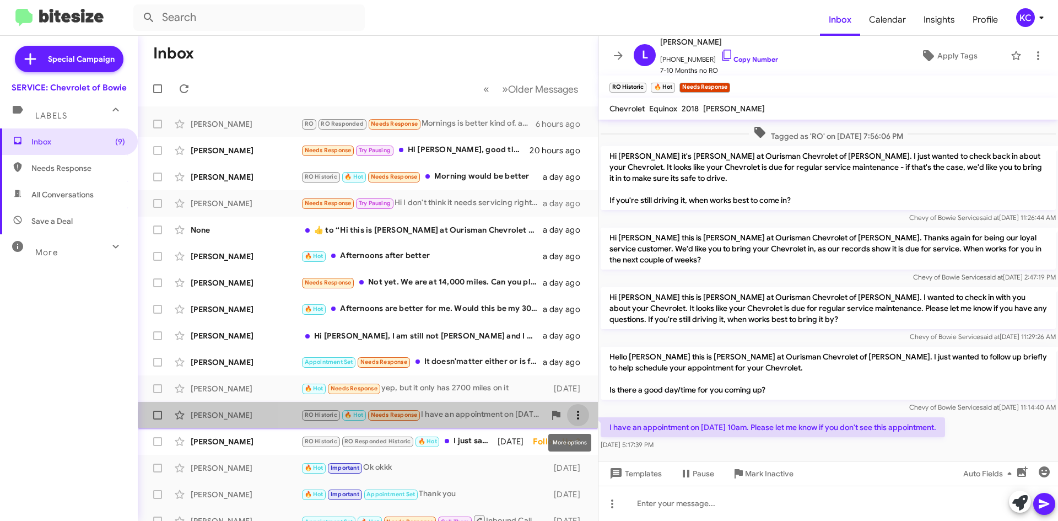
click at [572, 417] on icon at bounding box center [578, 414] width 13 height 13
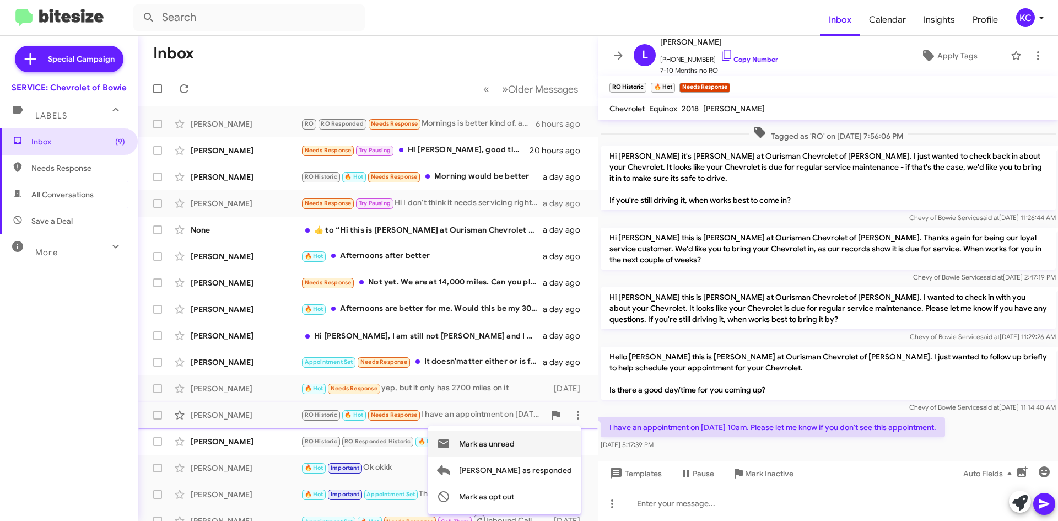
click at [515, 444] on span "Mark as unread" at bounding box center [487, 443] width 56 height 26
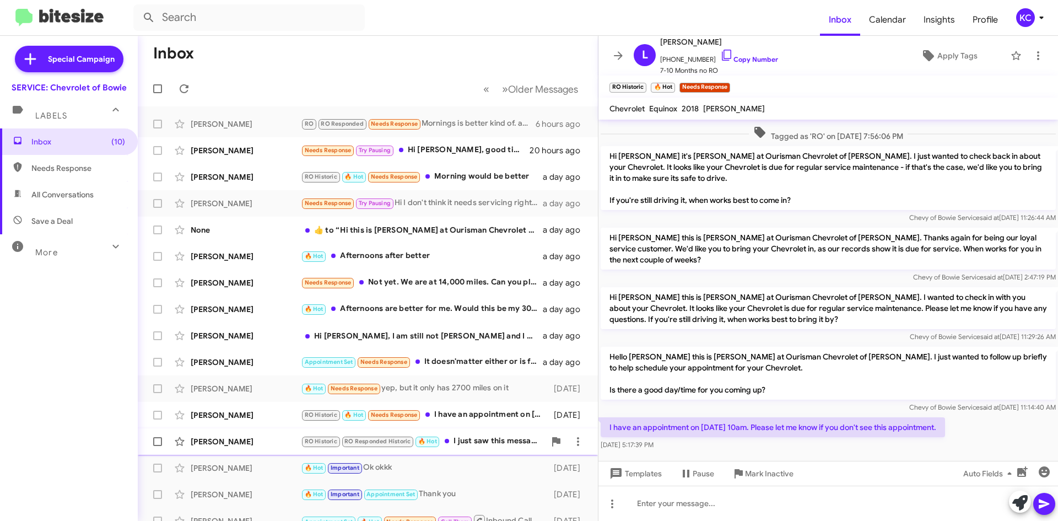
click at [499, 439] on div "RO Historic RO Responded Historic 🔥 Hot I just saw this message. Did you have t…" at bounding box center [423, 441] width 244 height 13
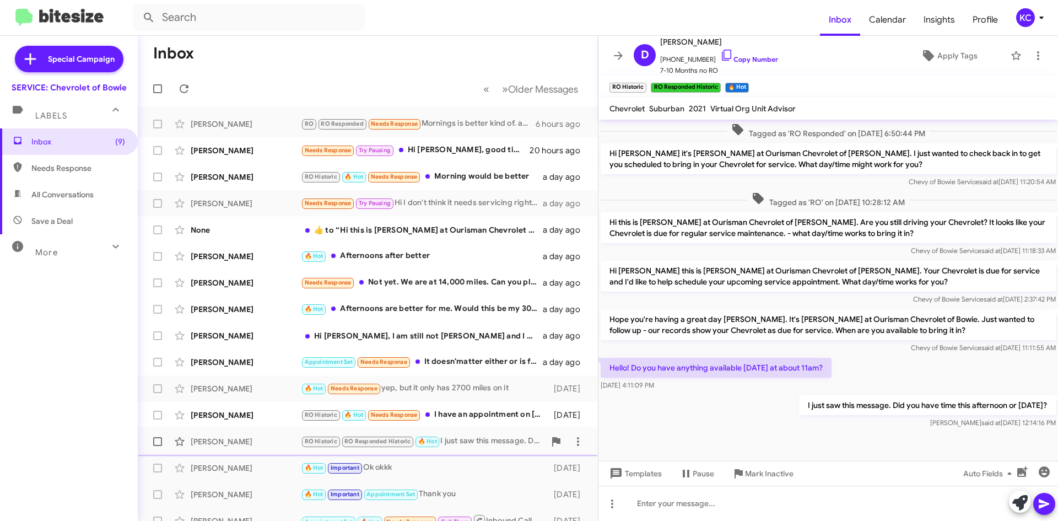
click at [459, 444] on div "RO Historic RO Responded Historic 🔥 Hot I just saw this message. Did you have t…" at bounding box center [423, 441] width 244 height 13
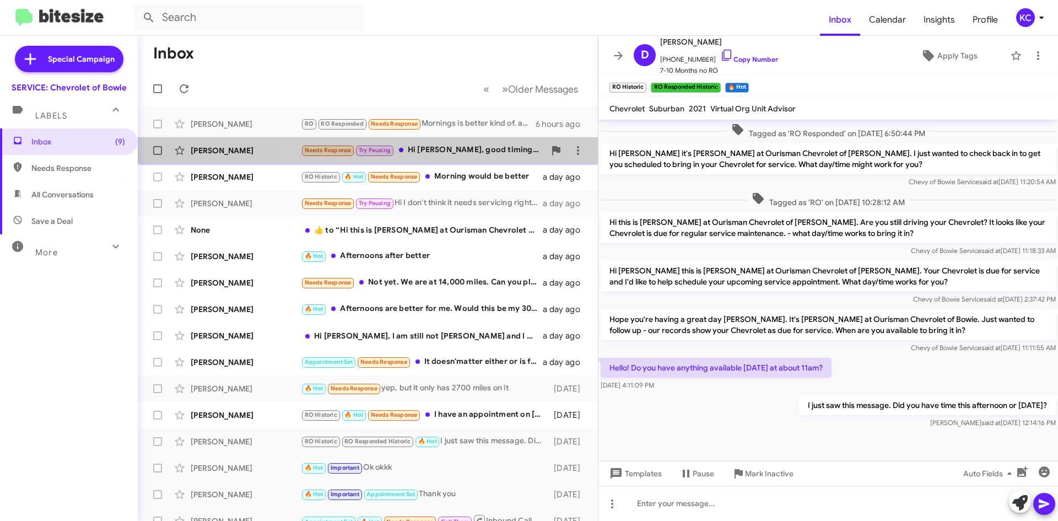
click at [454, 154] on div "Needs Response Try Pausing Hi [PERSON_NAME], good timing. I can't get my hood o…" at bounding box center [423, 150] width 244 height 13
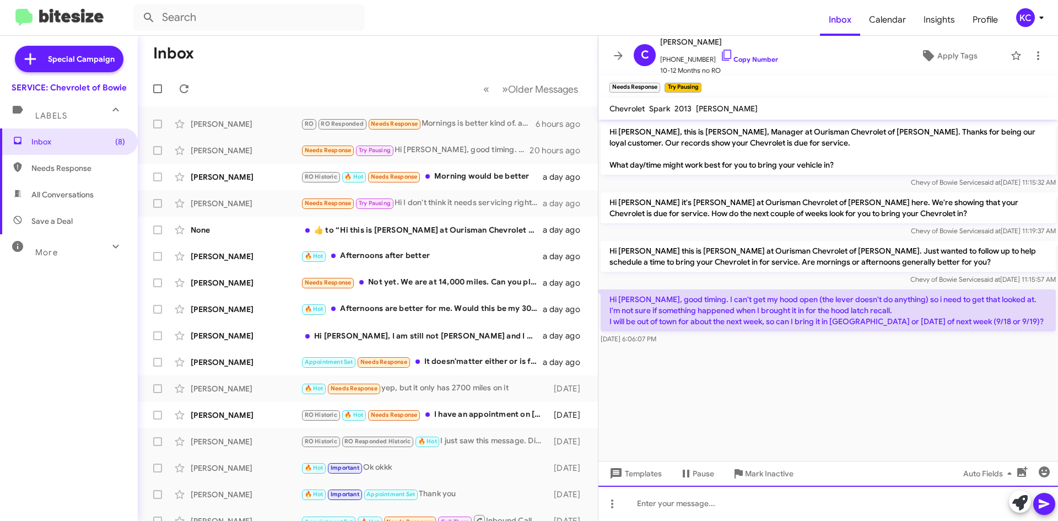
click at [736, 496] on div at bounding box center [829, 503] width 460 height 35
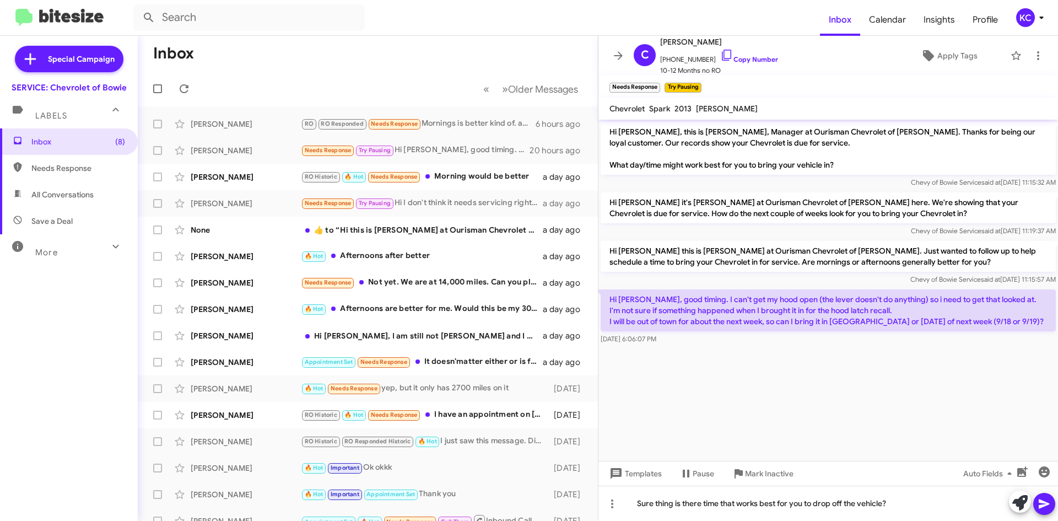
click at [1044, 494] on span at bounding box center [1044, 504] width 13 height 22
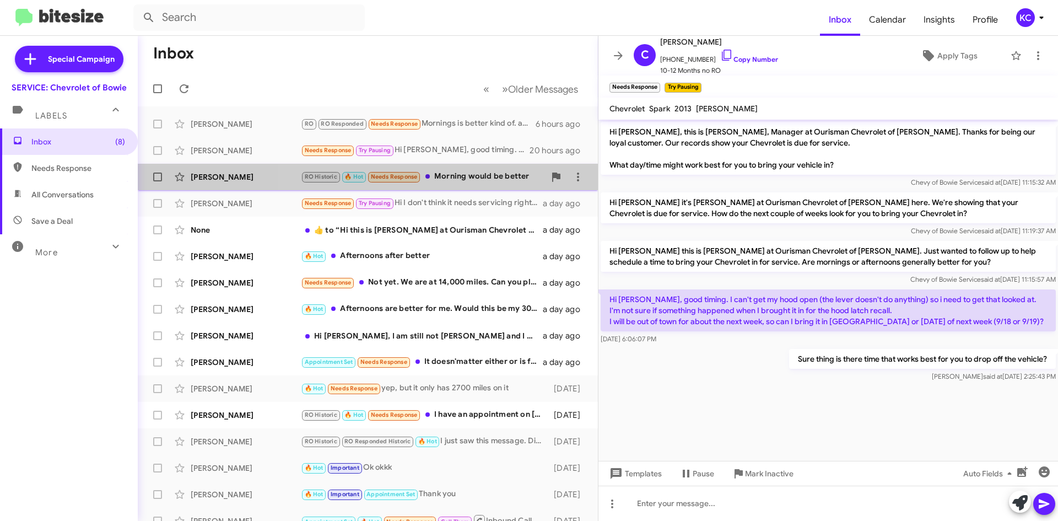
click at [486, 175] on div "RO Historic 🔥 Hot Needs Response Morning would be better" at bounding box center [423, 176] width 244 height 13
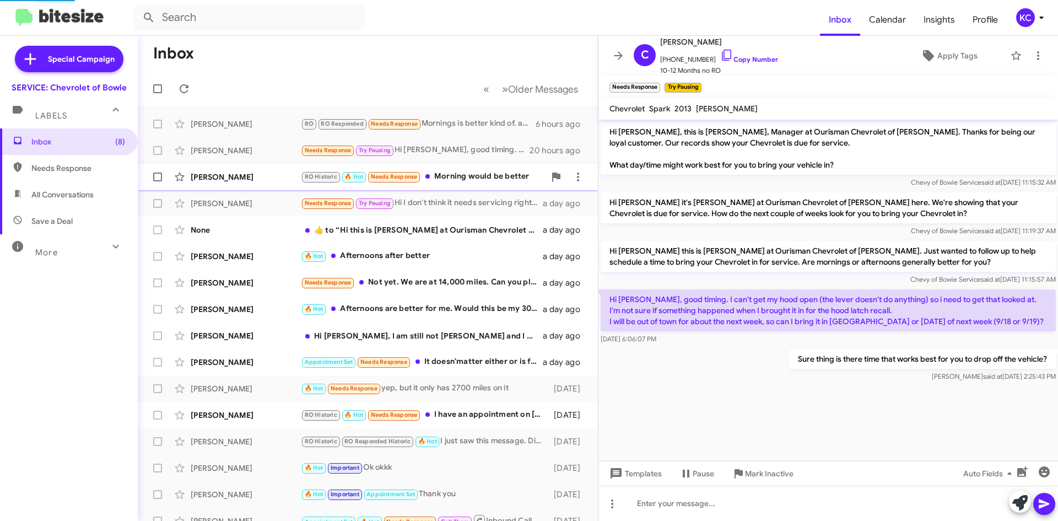
scroll to position [459, 0]
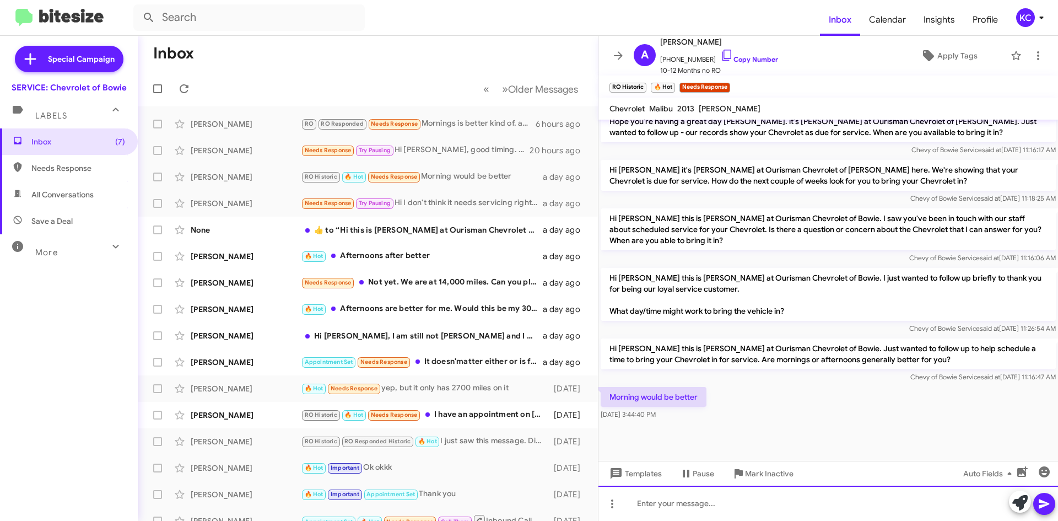
click at [732, 498] on div at bounding box center [829, 503] width 460 height 35
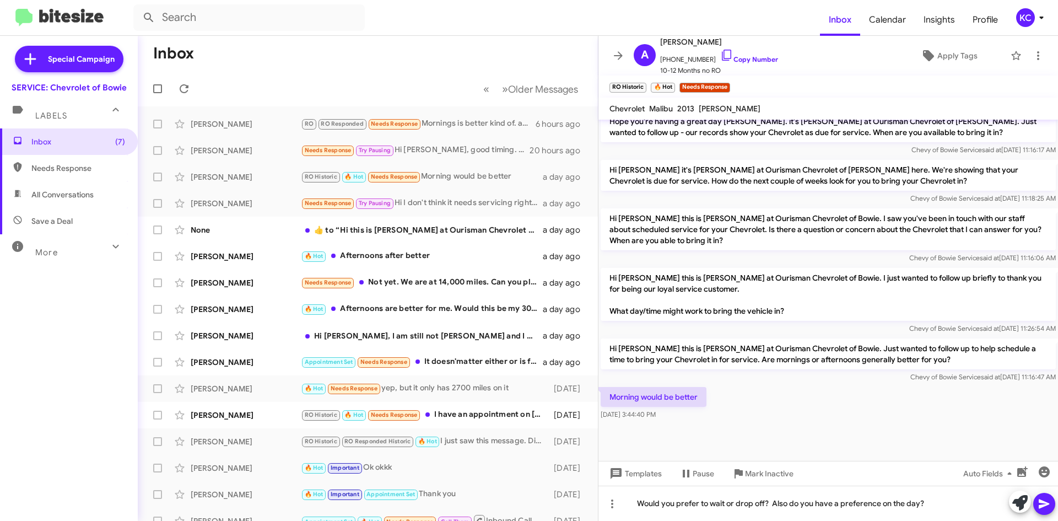
click at [1046, 501] on icon at bounding box center [1044, 503] width 13 height 13
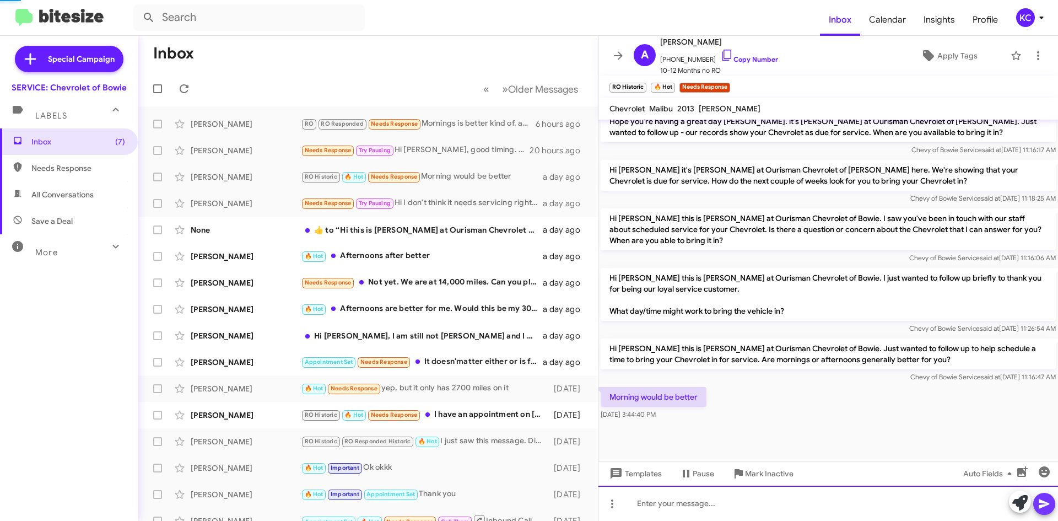
scroll to position [0, 0]
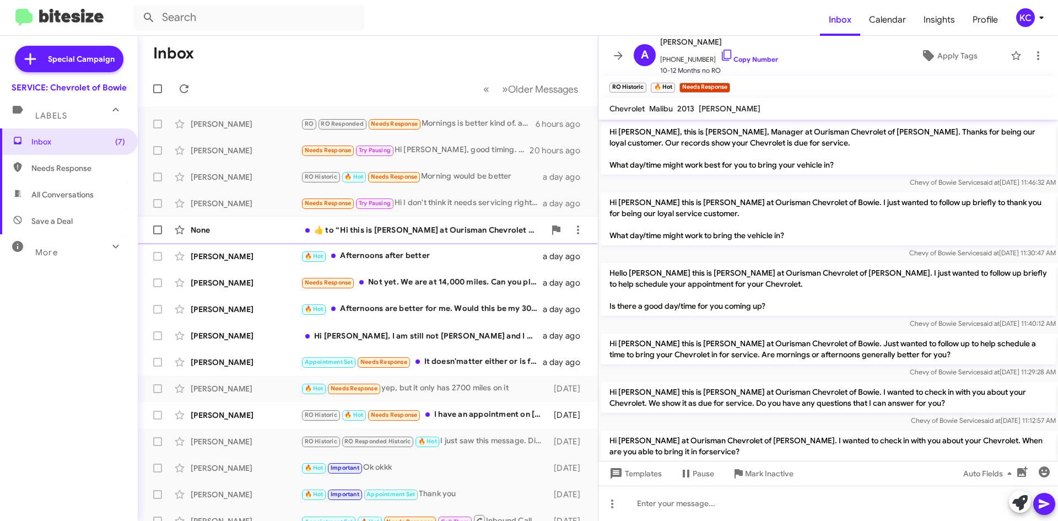
click at [401, 227] on div "​👍​ to “ Hi this is [PERSON_NAME] at Ourisman Chevrolet of [PERSON_NAME]. I jus…" at bounding box center [423, 229] width 244 height 11
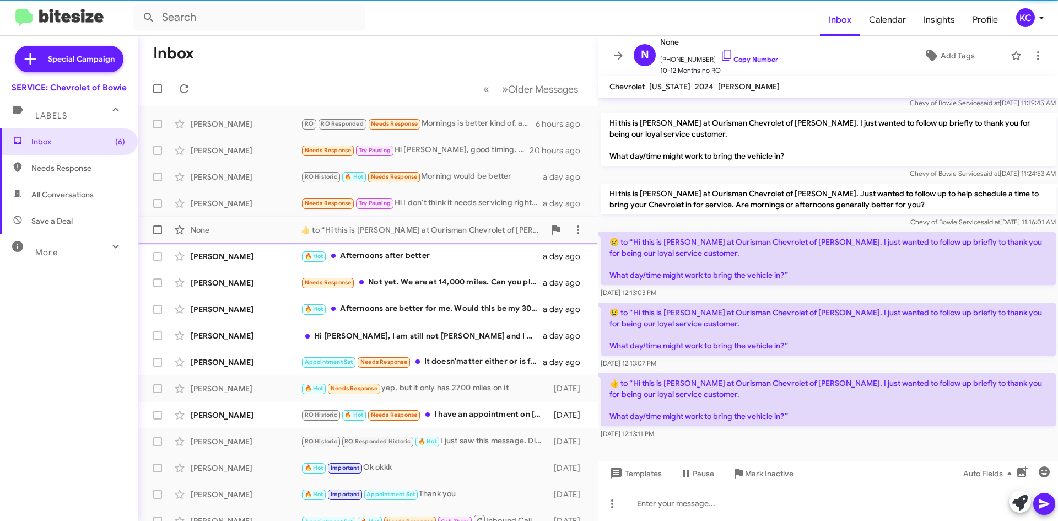
scroll to position [106, 0]
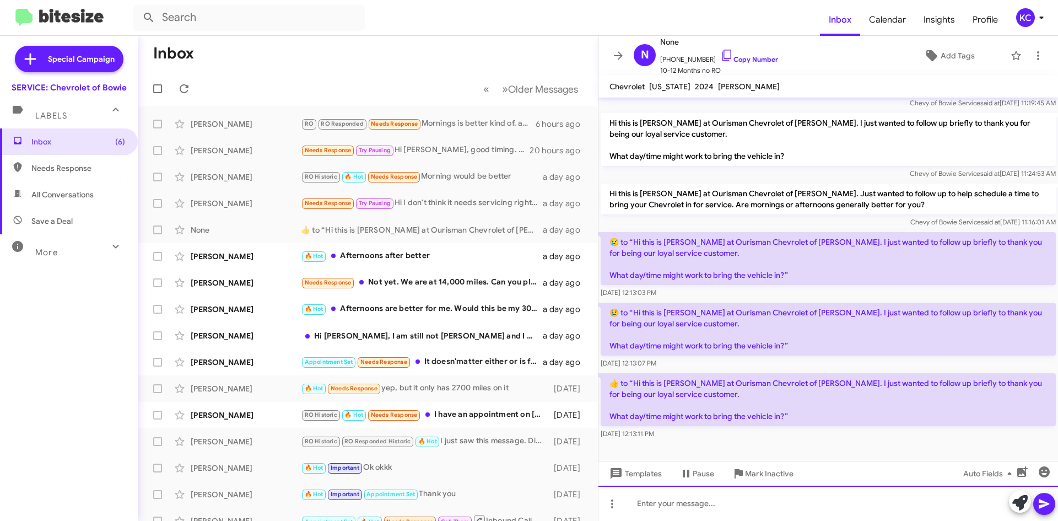
click at [787, 499] on div at bounding box center [829, 503] width 460 height 35
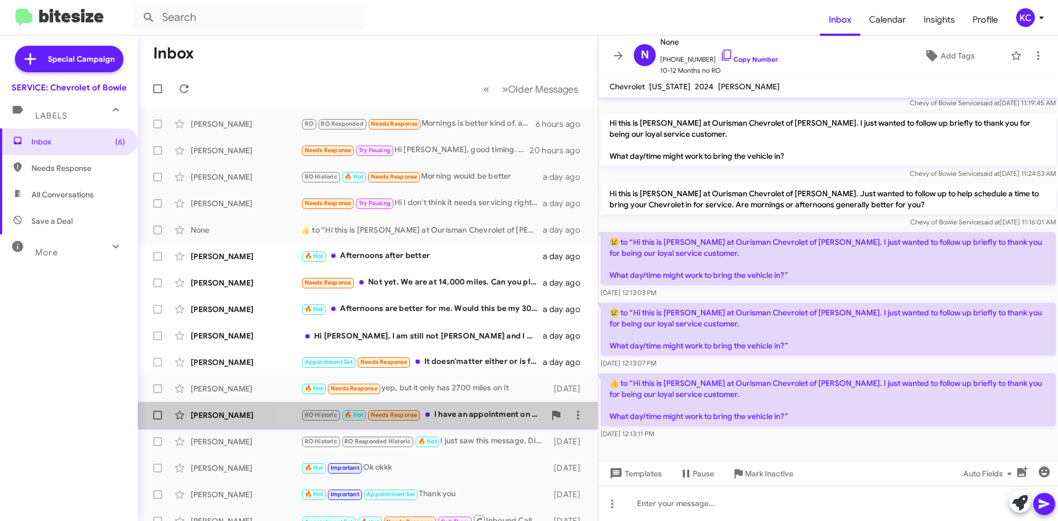
click at [460, 413] on div "RO Historic 🔥 Hot Needs Response I have an appointment on [DATE] 10am. Please l…" at bounding box center [423, 414] width 244 height 13
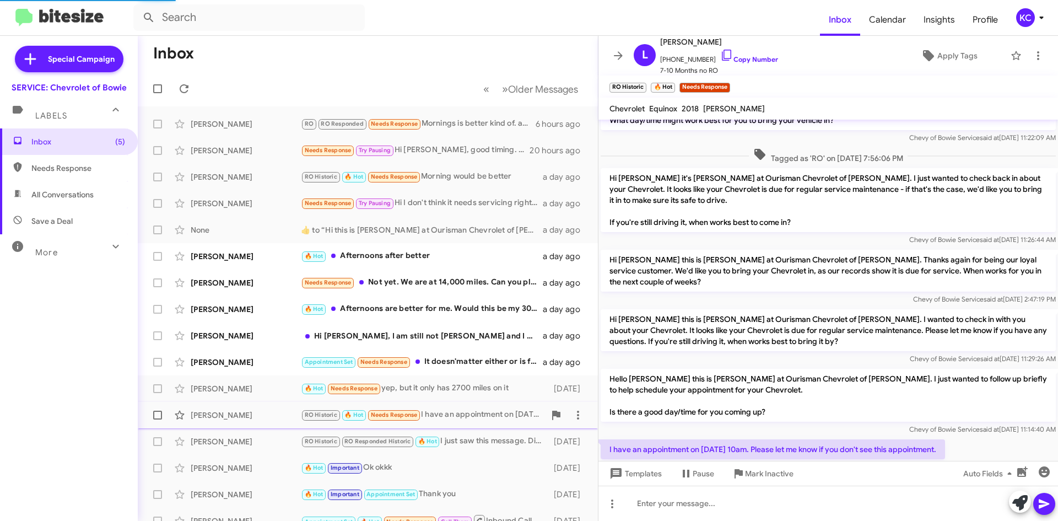
scroll to position [67, 0]
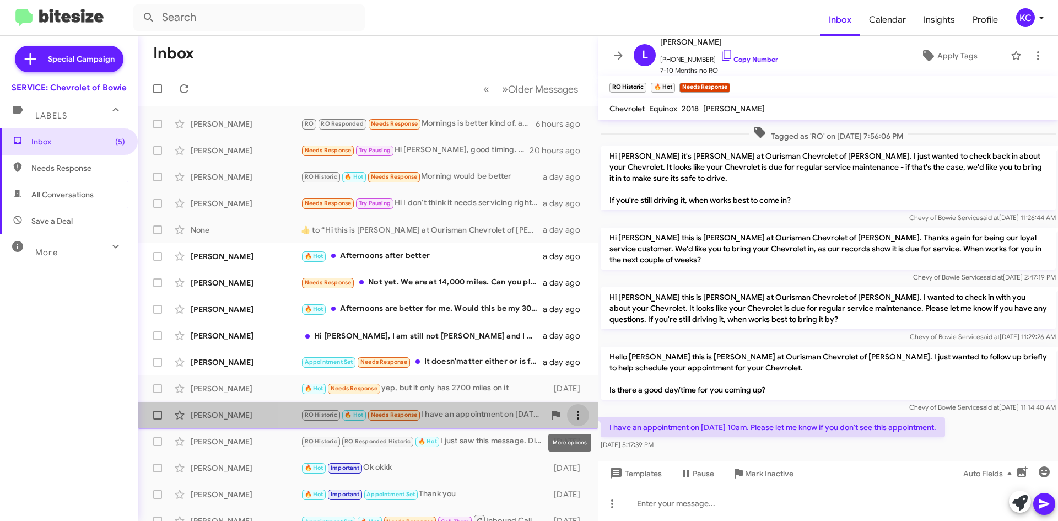
click at [577, 412] on icon at bounding box center [578, 415] width 2 height 9
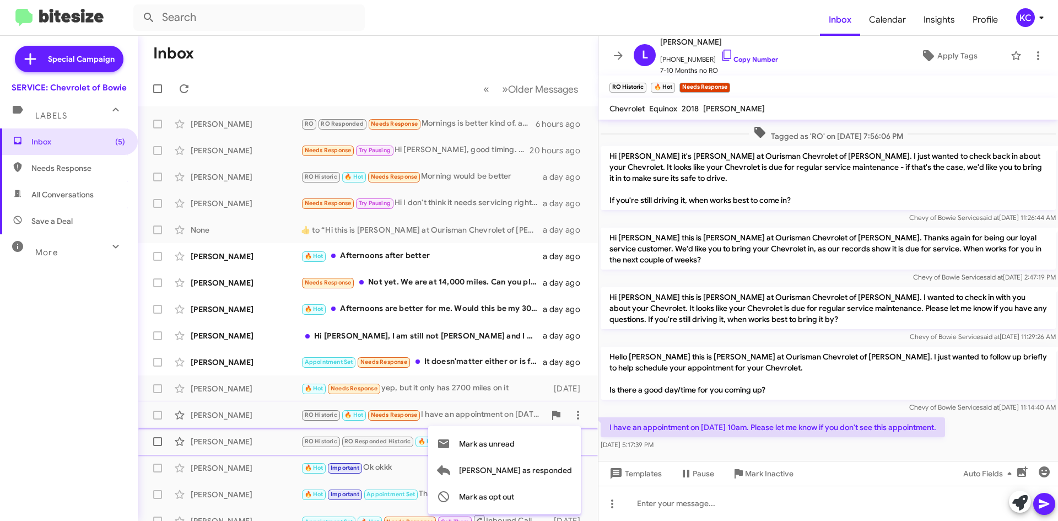
click at [515, 443] on span "Mark as unread" at bounding box center [487, 443] width 56 height 26
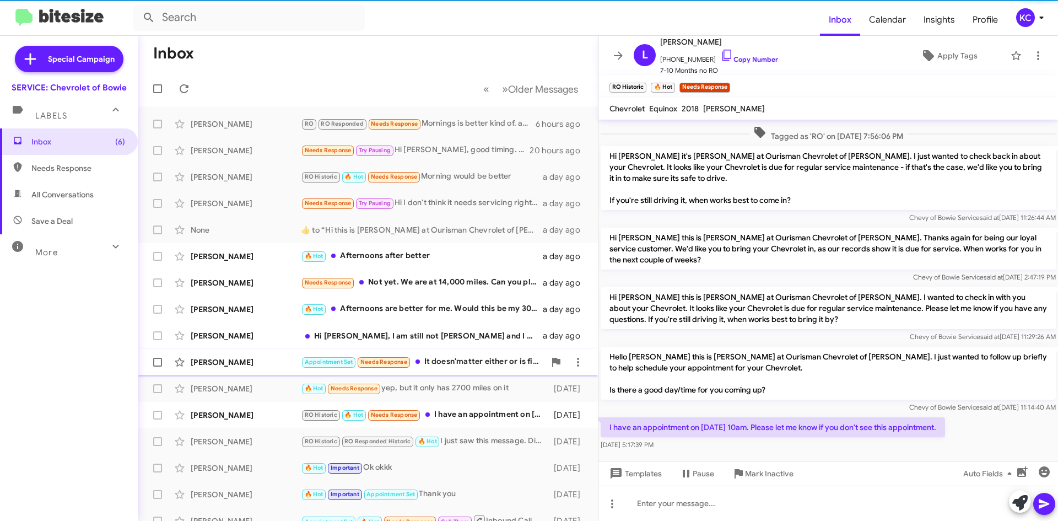
click at [483, 364] on div "Appointment Set Needs Response It doesn'matter either or is fine. I do need to …" at bounding box center [423, 362] width 244 height 13
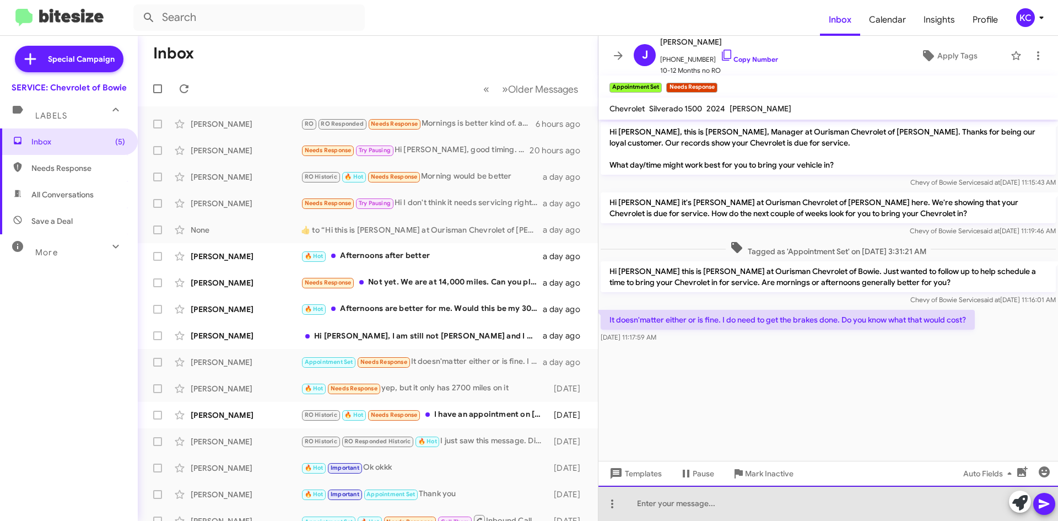
click at [672, 503] on div at bounding box center [829, 503] width 460 height 35
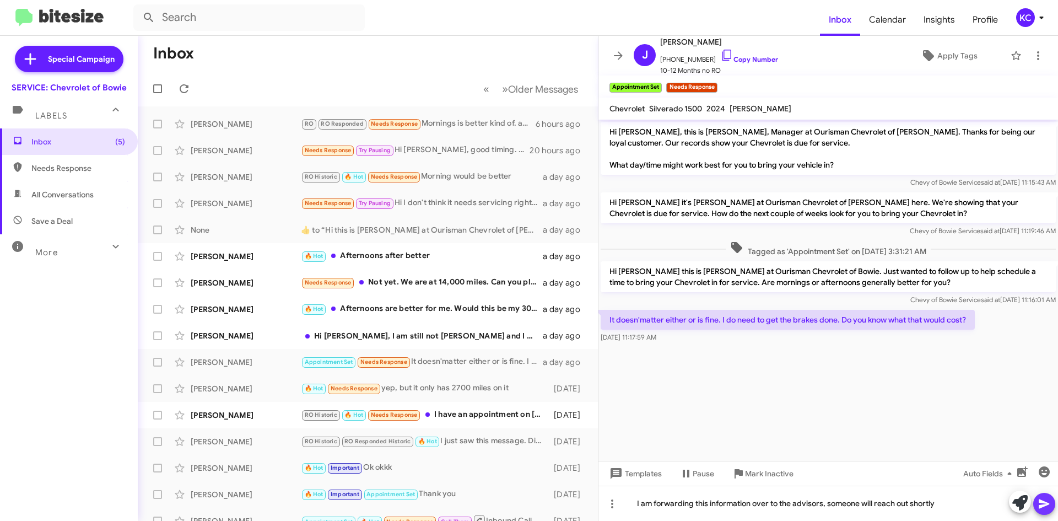
click at [1050, 502] on icon at bounding box center [1044, 503] width 13 height 13
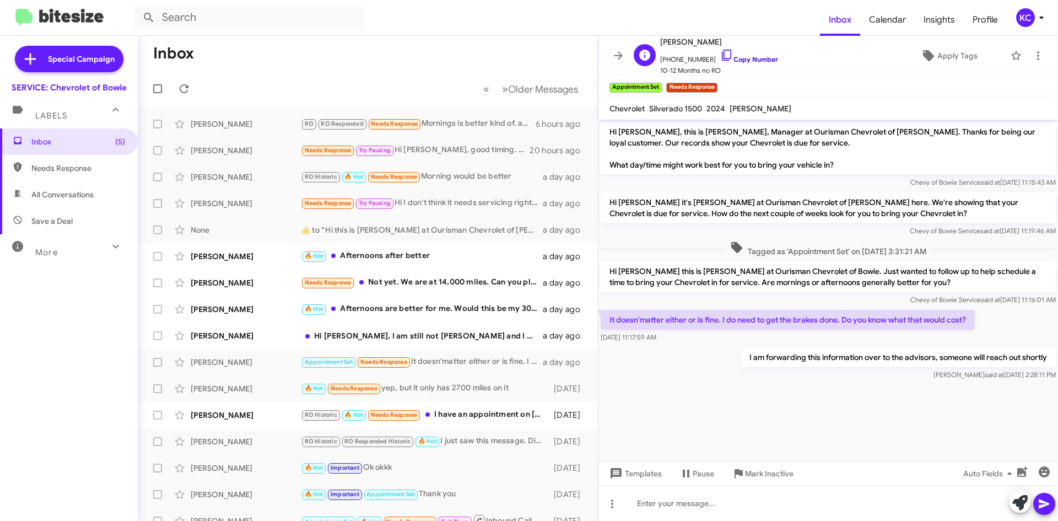
click at [720, 53] on icon at bounding box center [726, 55] width 13 height 13
drag, startPoint x: 722, startPoint y: 320, endPoint x: 983, endPoint y: 324, distance: 260.7
click at [983, 324] on div "It doesn'matter either or is fine. I do need to get the brakes done. Do you kno…" at bounding box center [829, 326] width 460 height 37
copy p "I do need to get the brakes done. Do you know what that would cost?"
click at [471, 333] on div "Hi [PERSON_NAME], I am still not [PERSON_NAME] and I don't own a Chevy. You nee…" at bounding box center [423, 335] width 244 height 11
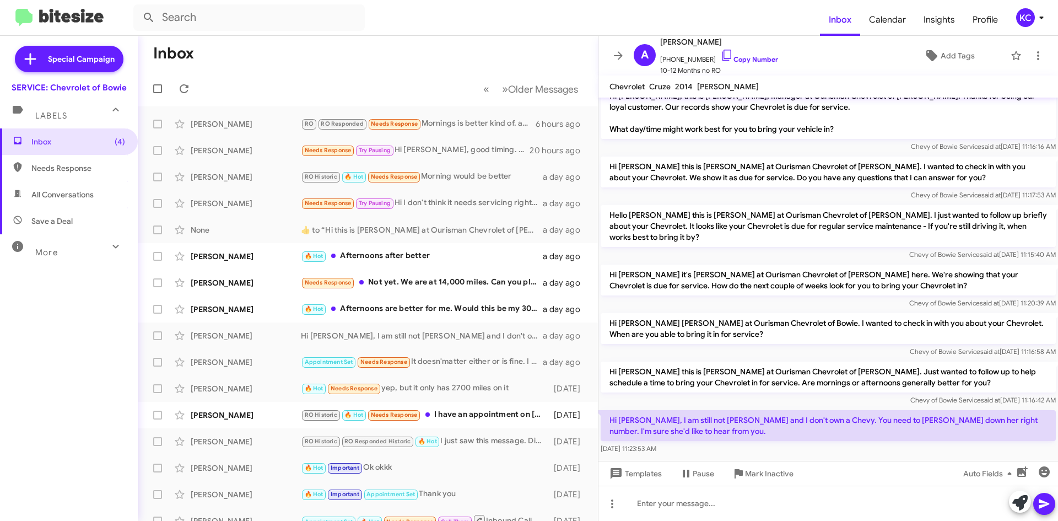
scroll to position [18, 0]
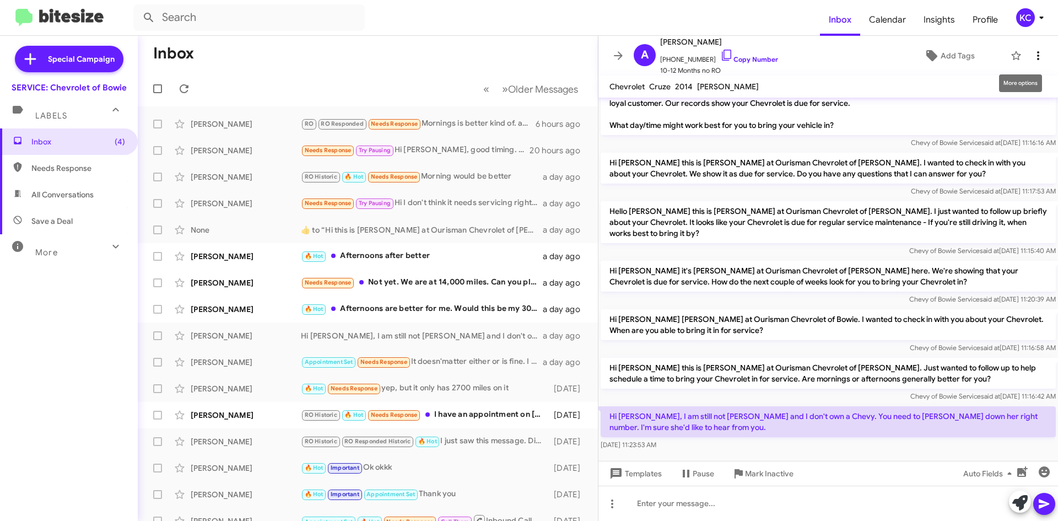
click at [1028, 62] on button at bounding box center [1038, 56] width 22 height 22
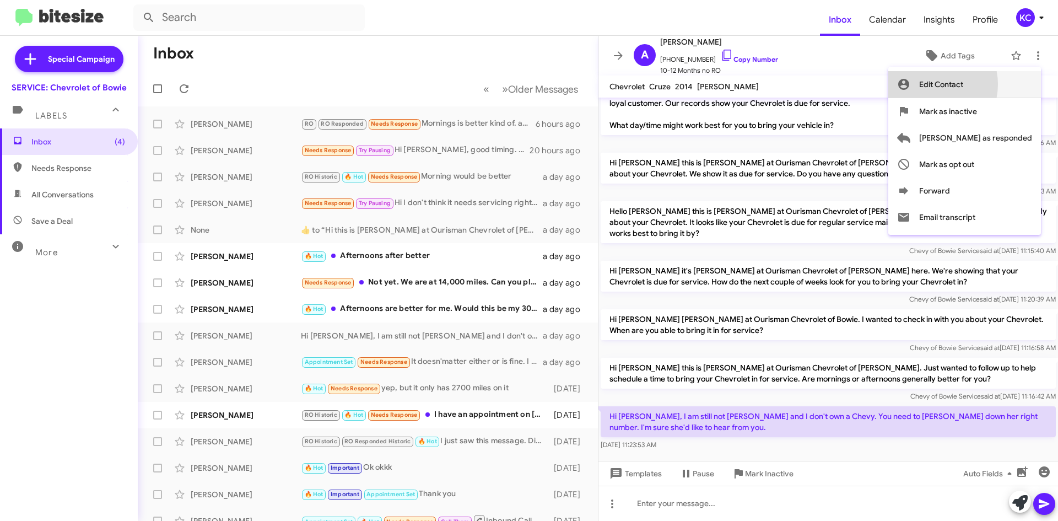
click at [963, 84] on span "Edit Contact" at bounding box center [941, 84] width 44 height 26
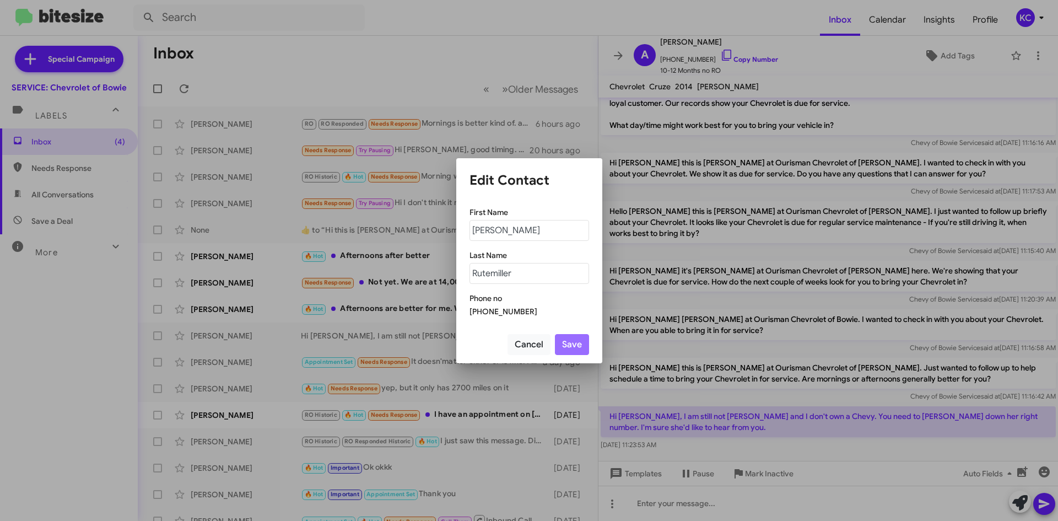
click at [516, 306] on div "[PHONE_NUMBER]" at bounding box center [530, 311] width 120 height 11
click at [519, 308] on div "[PHONE_NUMBER]" at bounding box center [530, 311] width 120 height 11
click at [521, 309] on div "[PHONE_NUMBER]" at bounding box center [530, 311] width 120 height 11
click at [540, 353] on button "Cancel" at bounding box center [529, 344] width 43 height 21
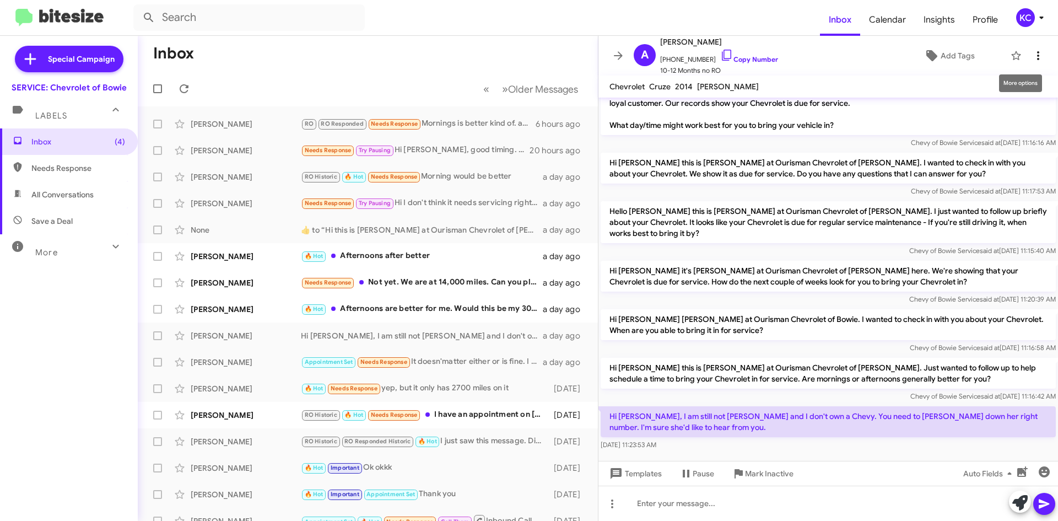
click at [1036, 51] on icon at bounding box center [1038, 55] width 13 height 13
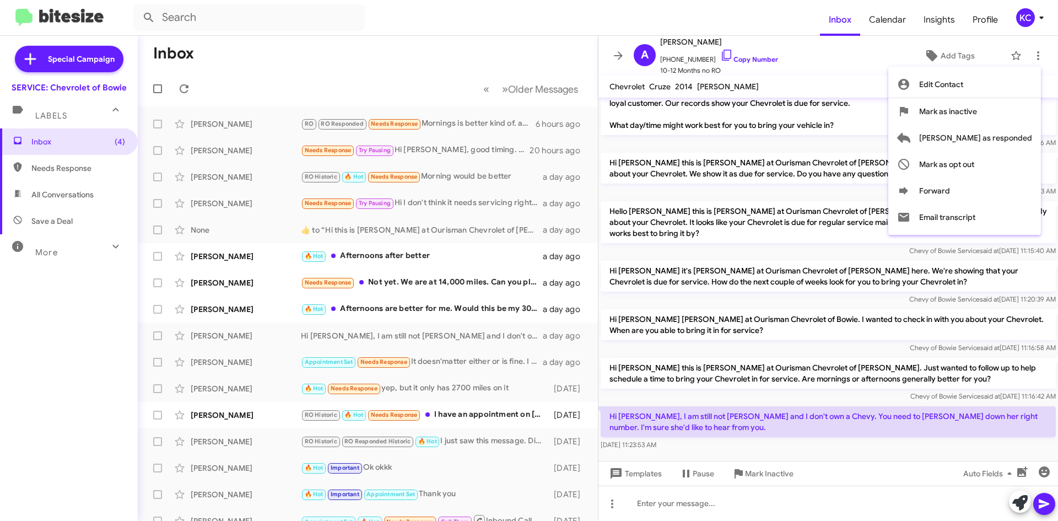
drag, startPoint x: 1019, startPoint y: 117, endPoint x: 1004, endPoint y: 100, distance: 22.6
click at [977, 117] on span "Mark as inactive" at bounding box center [948, 111] width 58 height 26
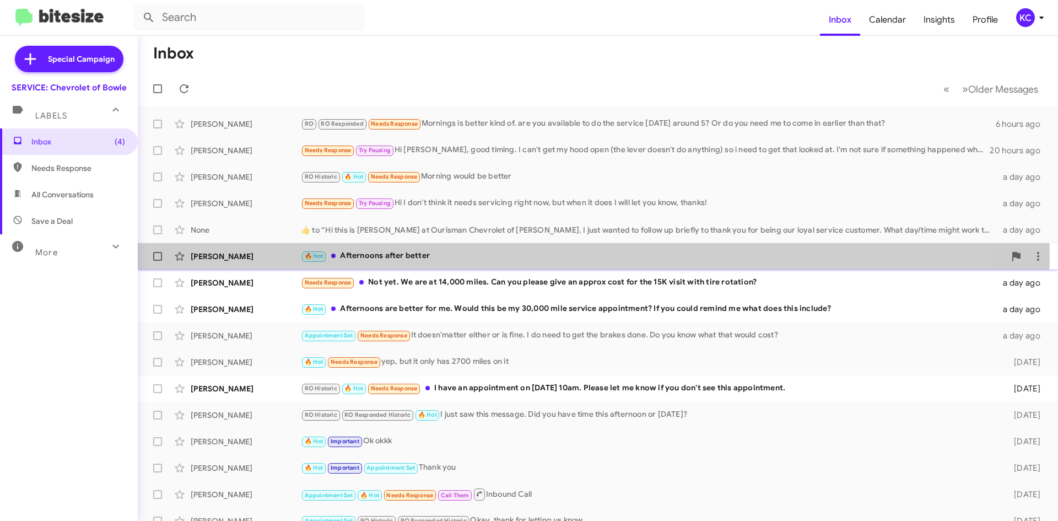
click at [392, 257] on div "🔥 Hot Afternoons after better" at bounding box center [653, 256] width 704 height 13
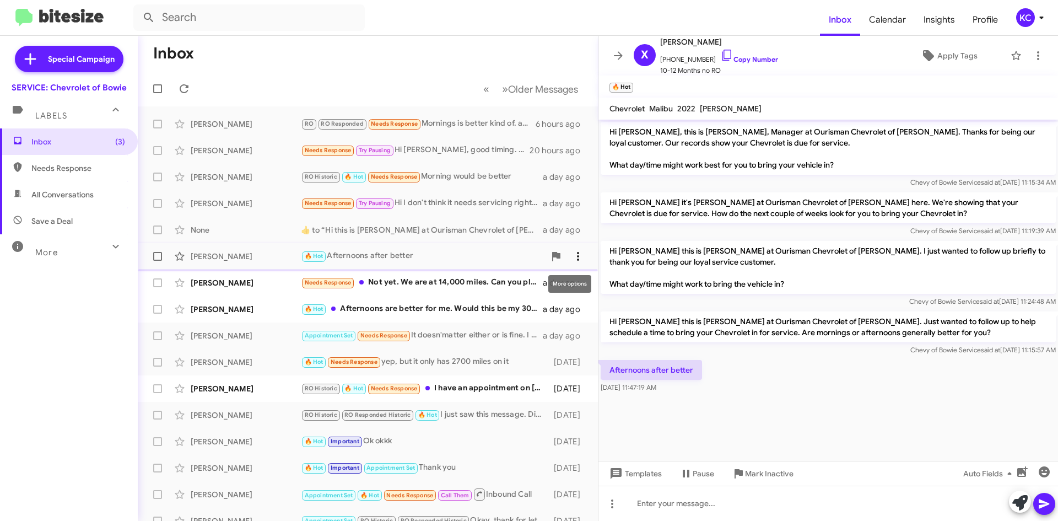
click at [572, 257] on icon at bounding box center [578, 256] width 13 height 13
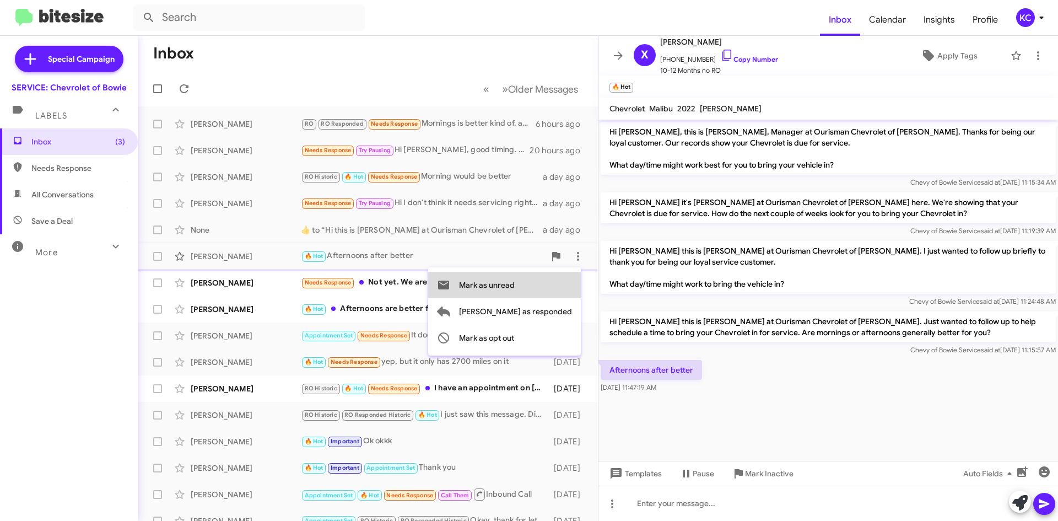
click at [515, 295] on span "Mark as unread" at bounding box center [487, 285] width 56 height 26
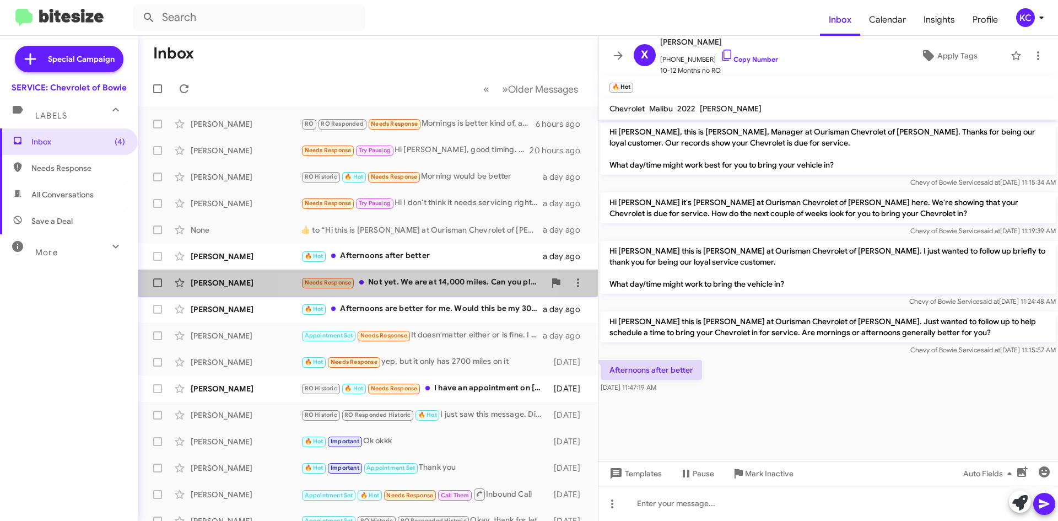
click at [403, 286] on div "Needs Response Not yet. We are at 14,000 miles. Can you please give an approx c…" at bounding box center [423, 282] width 244 height 13
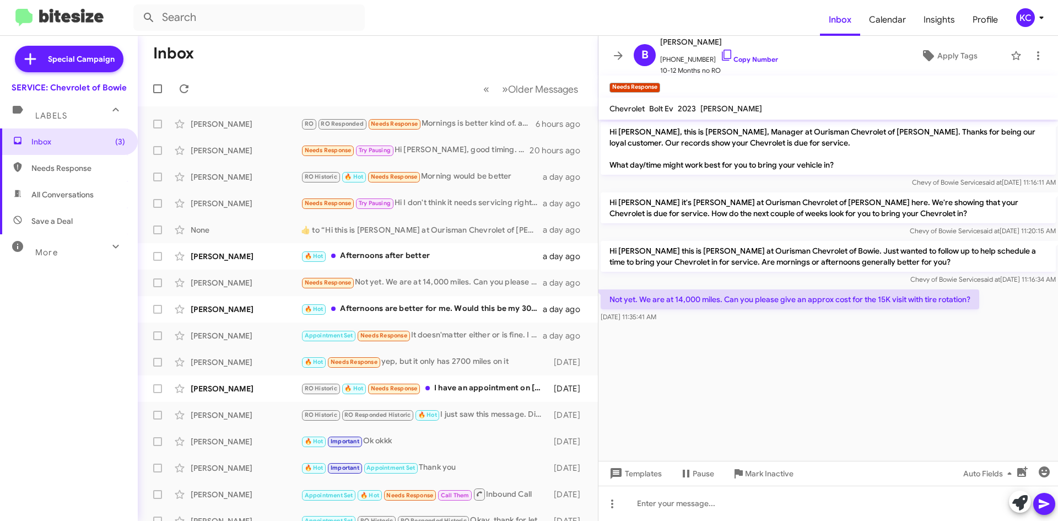
click at [725, 301] on p "Not yet. We are at 14,000 miles. Can you please give an approx cost for the 15K…" at bounding box center [790, 299] width 379 height 20
click at [720, 51] on icon at bounding box center [726, 55] width 13 height 13
drag, startPoint x: 723, startPoint y: 298, endPoint x: 982, endPoint y: 300, distance: 259.1
click at [982, 300] on div "Not yet. We are at 14,000 miles. Can you please give an approx cost for the 15K…" at bounding box center [829, 305] width 460 height 37
copy p "Can you please give an approx cost for the 15K visit with tire rotation?"
